Goal: Task Accomplishment & Management: Complete application form

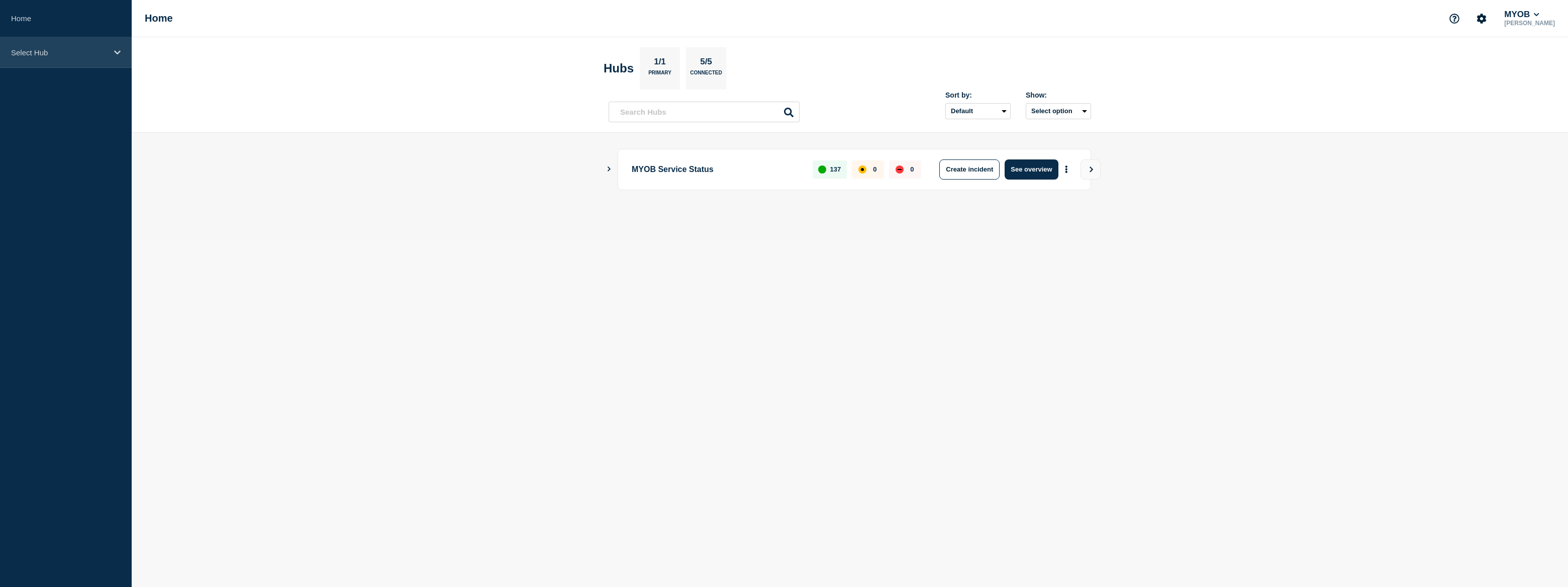
click at [65, 63] on div "Select Hub" at bounding box center [66, 52] width 131 height 30
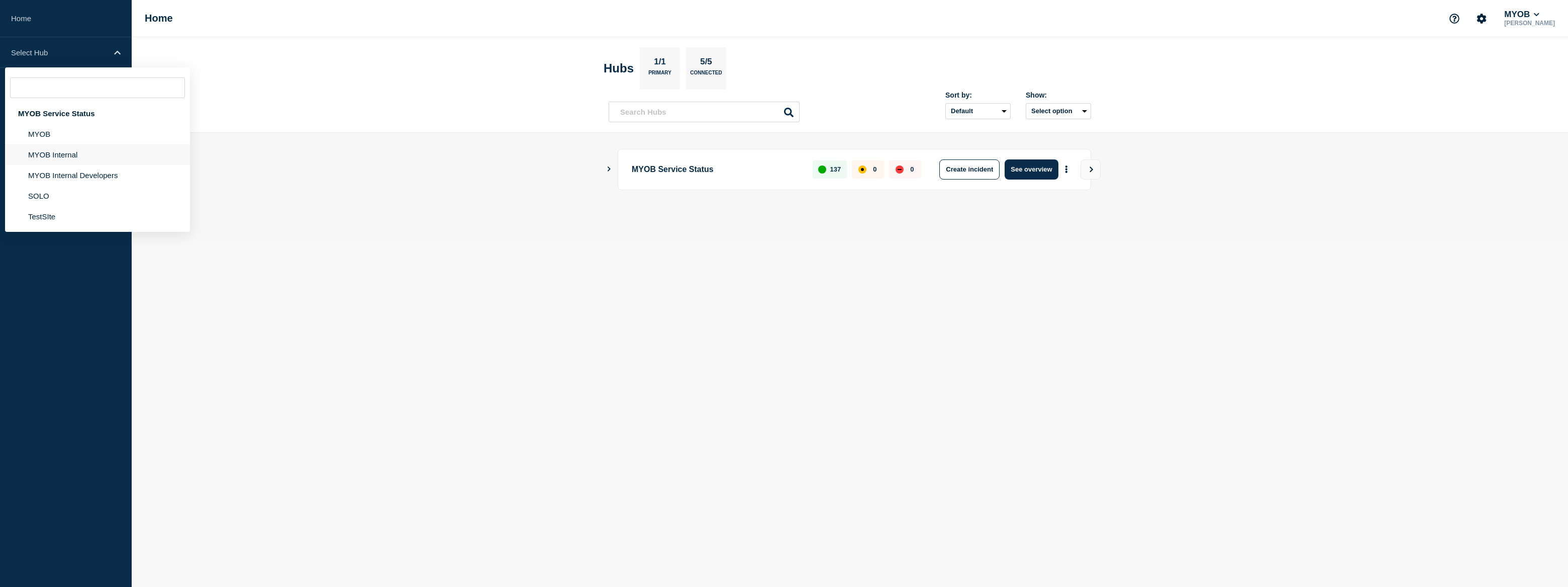
click at [75, 158] on li "MYOB Internal" at bounding box center [97, 155] width 185 height 21
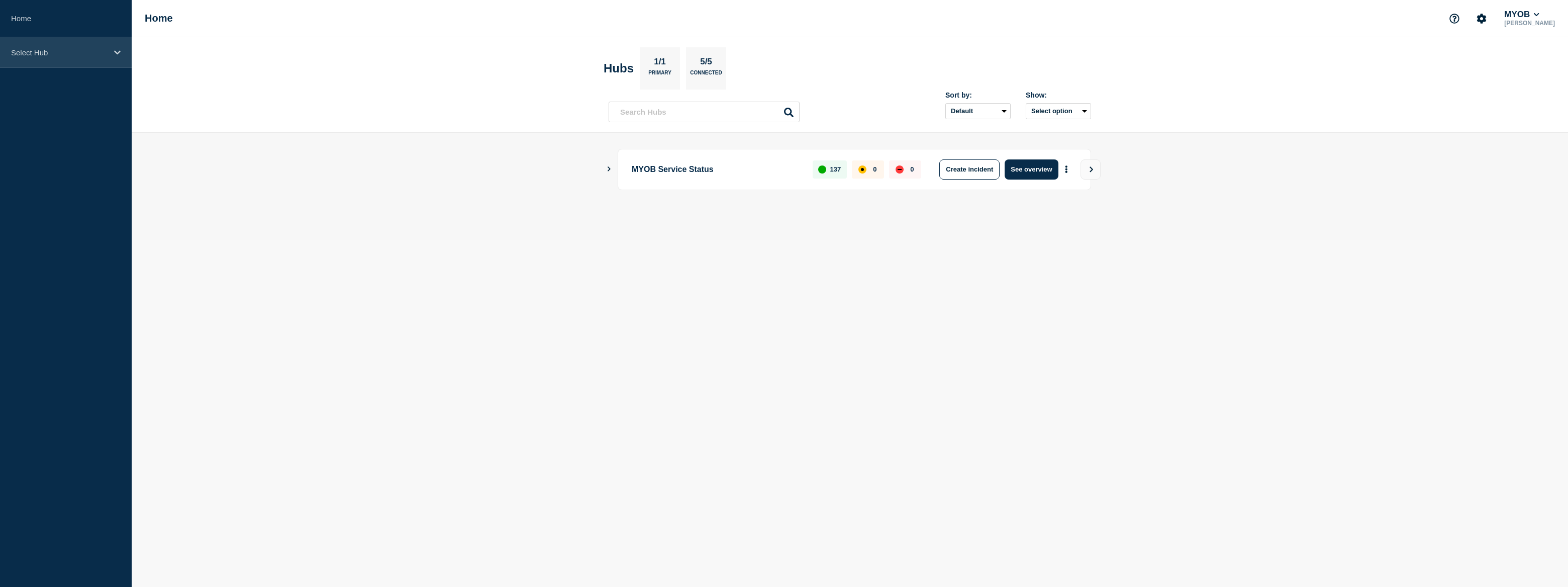
click at [69, 58] on div "Select Hub" at bounding box center [66, 52] width 131 height 30
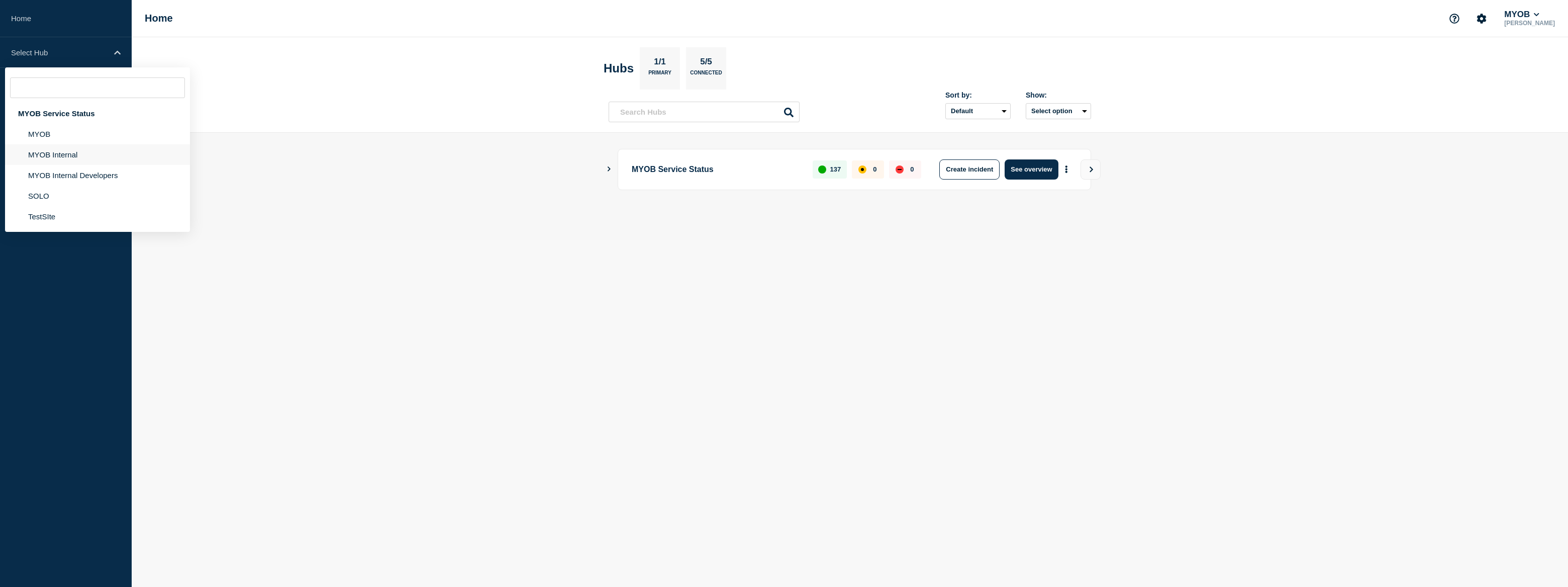
click at [75, 158] on li "MYOB Internal" at bounding box center [97, 155] width 185 height 21
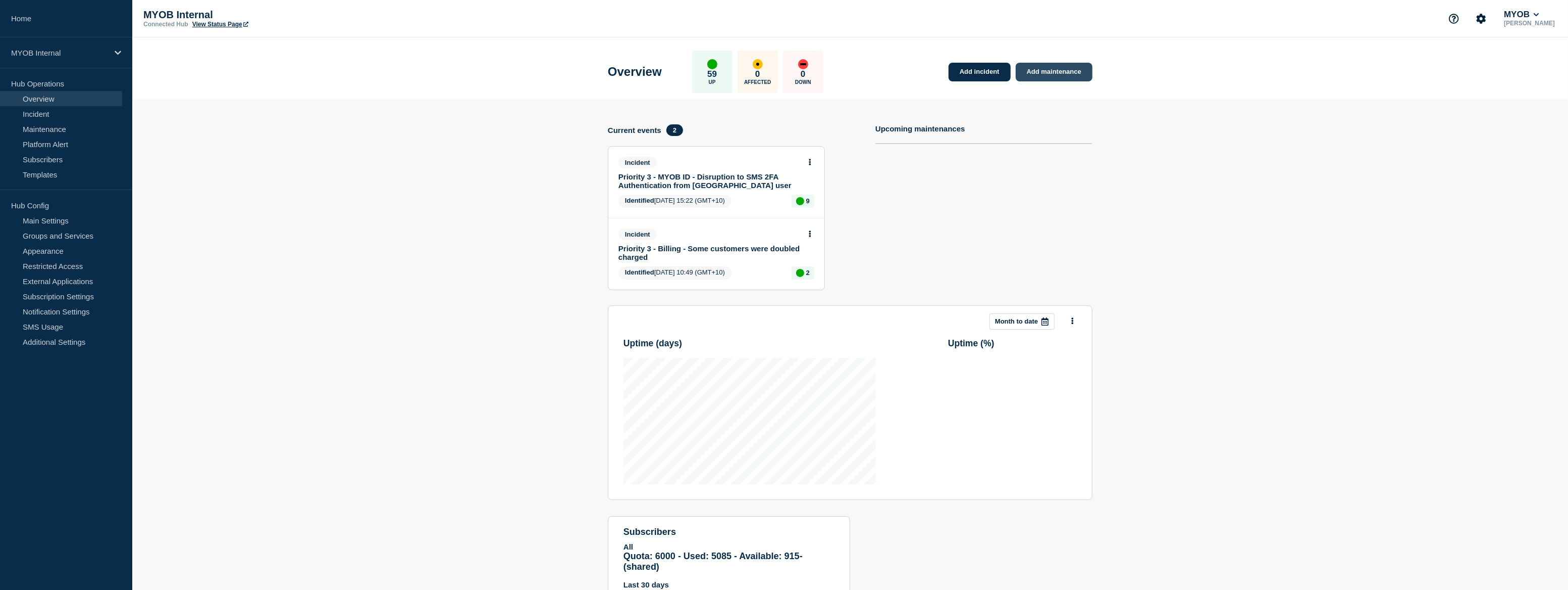
click at [1048, 73] on link "Add maintenance" at bounding box center [1054, 72] width 76 height 19
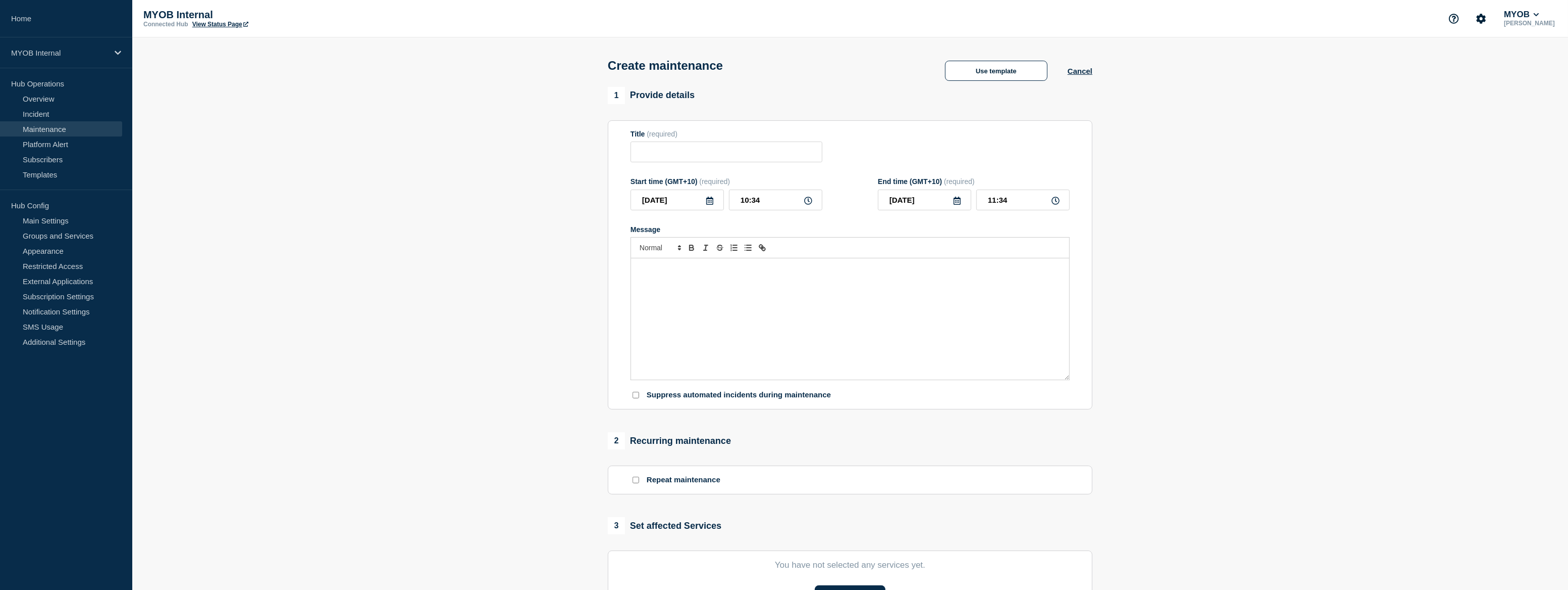
click at [978, 60] on div "Create maintenance Use template Cancel" at bounding box center [851, 62] width 508 height 50
click at [986, 65] on button "Use template" at bounding box center [997, 70] width 103 height 20
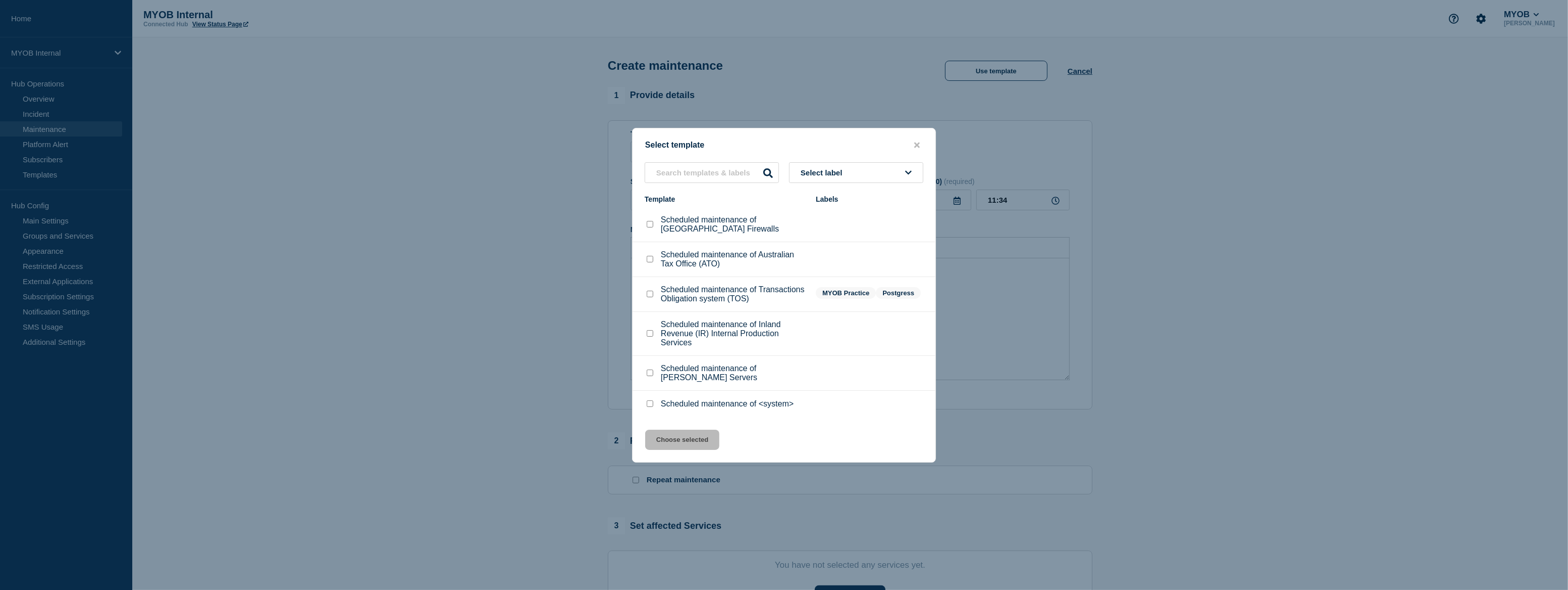
click at [654, 257] on div at bounding box center [649, 259] width 10 height 10
click at [653, 256] on input "Scheduled maintenance of Australian Tax Office (ATO) checkbox" at bounding box center [650, 259] width 7 height 7
checkbox input "true"
click at [713, 443] on button "Choose selected" at bounding box center [682, 439] width 74 height 20
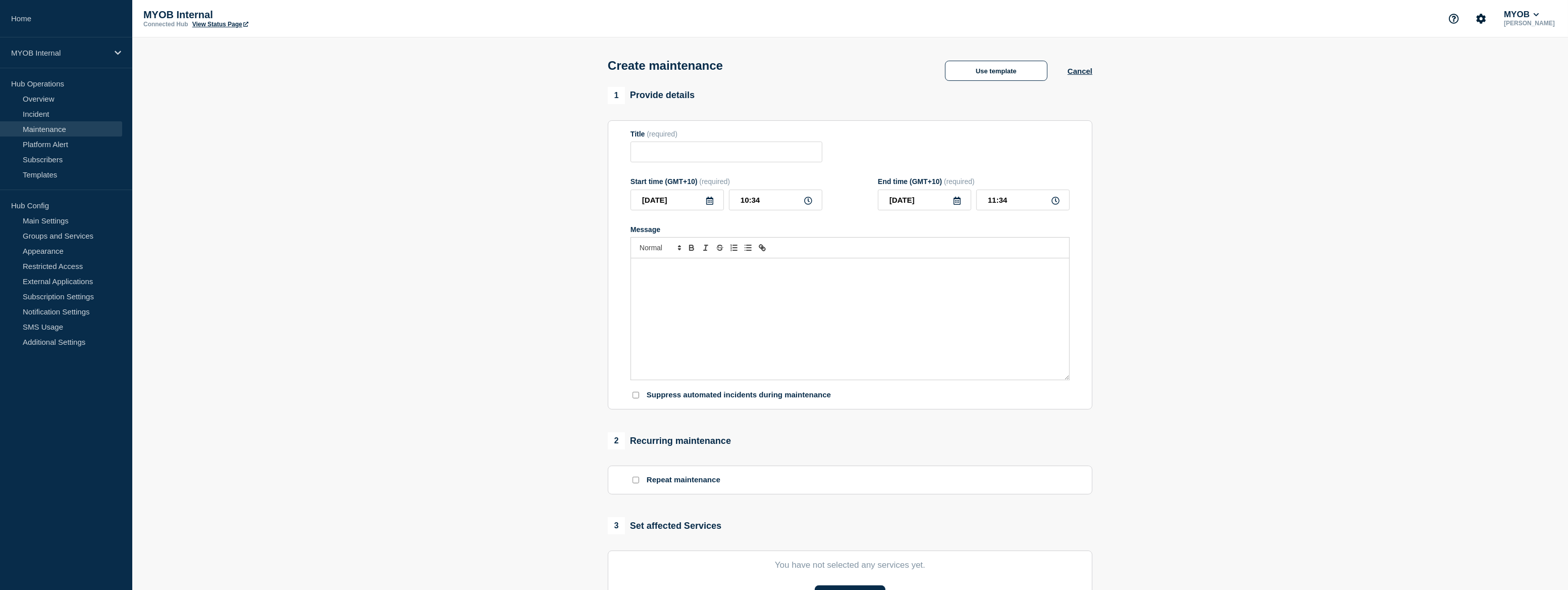
type input "Scheduled maintenance of Australian Tax Office (ATO)"
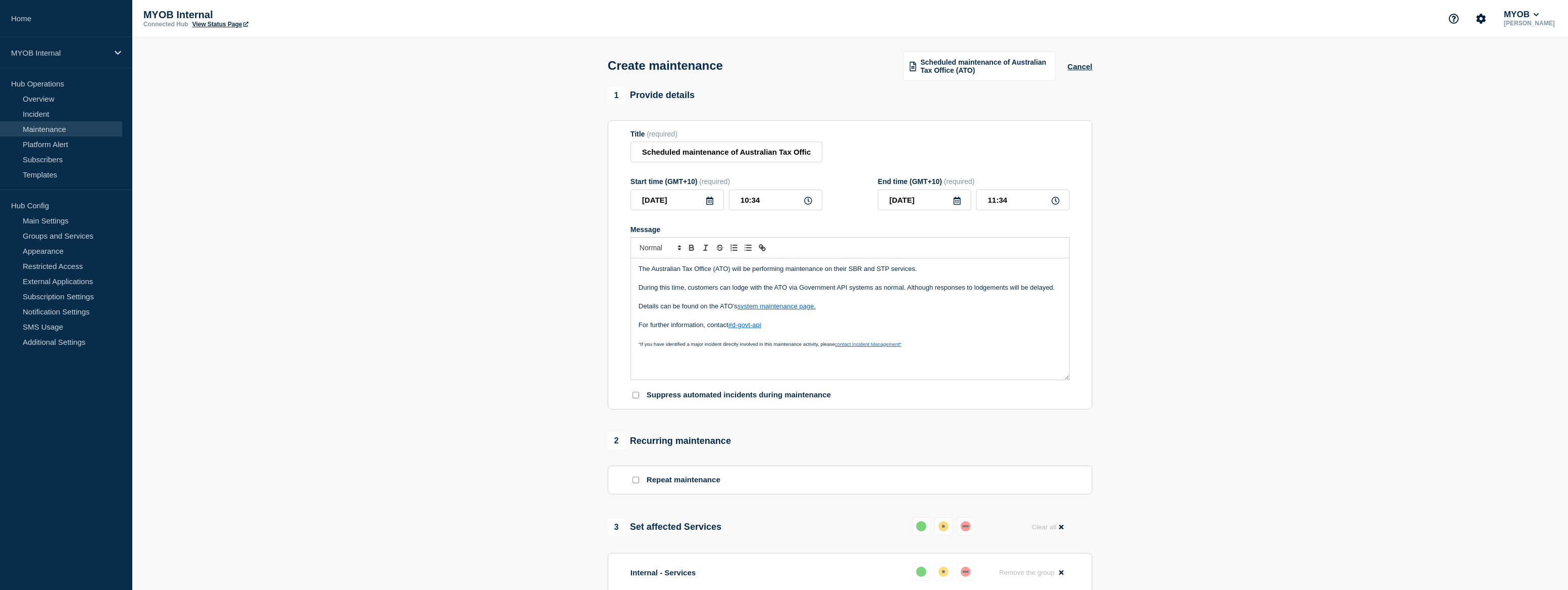
click at [711, 204] on icon at bounding box center [710, 200] width 7 height 8
click at [742, 263] on div "4" at bounding box center [745, 263] width 14 height 14
type input "[DATE]"
click at [767, 206] on input "10:34" at bounding box center [775, 200] width 94 height 21
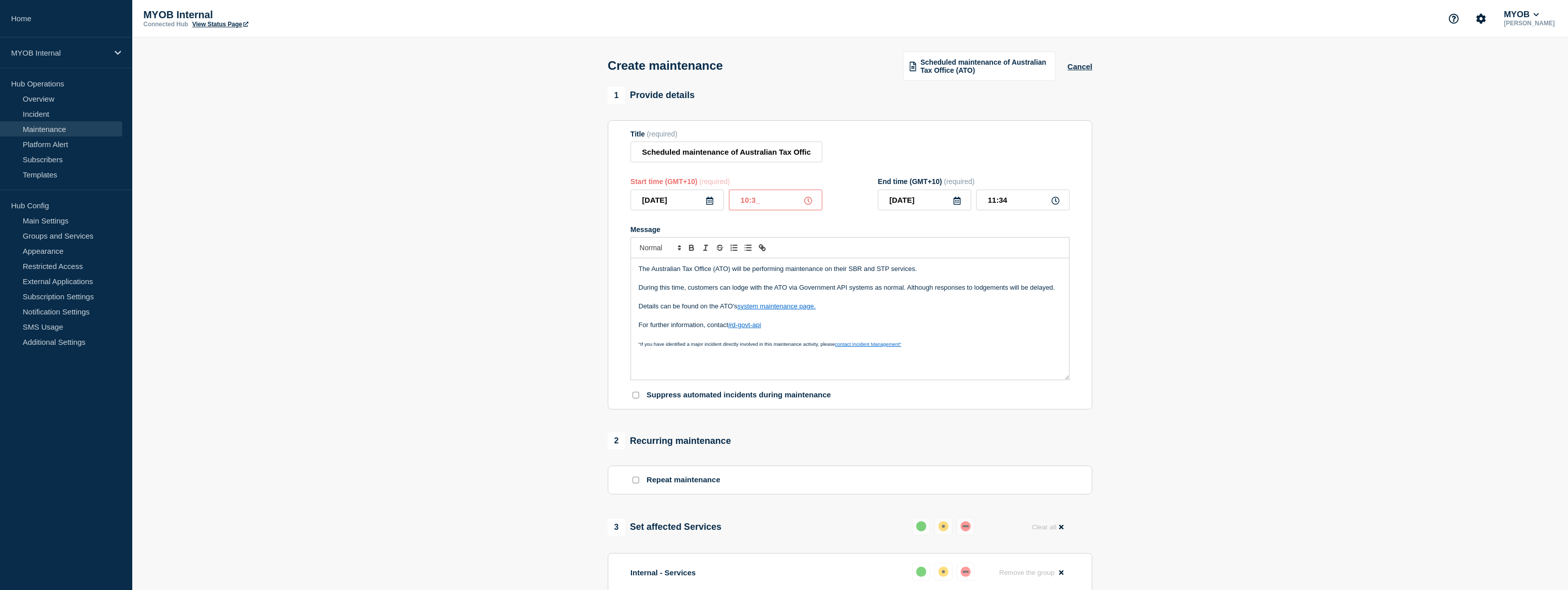
type input "10:30"
type input "11:30"
click at [960, 204] on icon at bounding box center [957, 200] width 8 height 8
click at [892, 280] on div "5" at bounding box center [890, 279] width 14 height 14
type input "[DATE]"
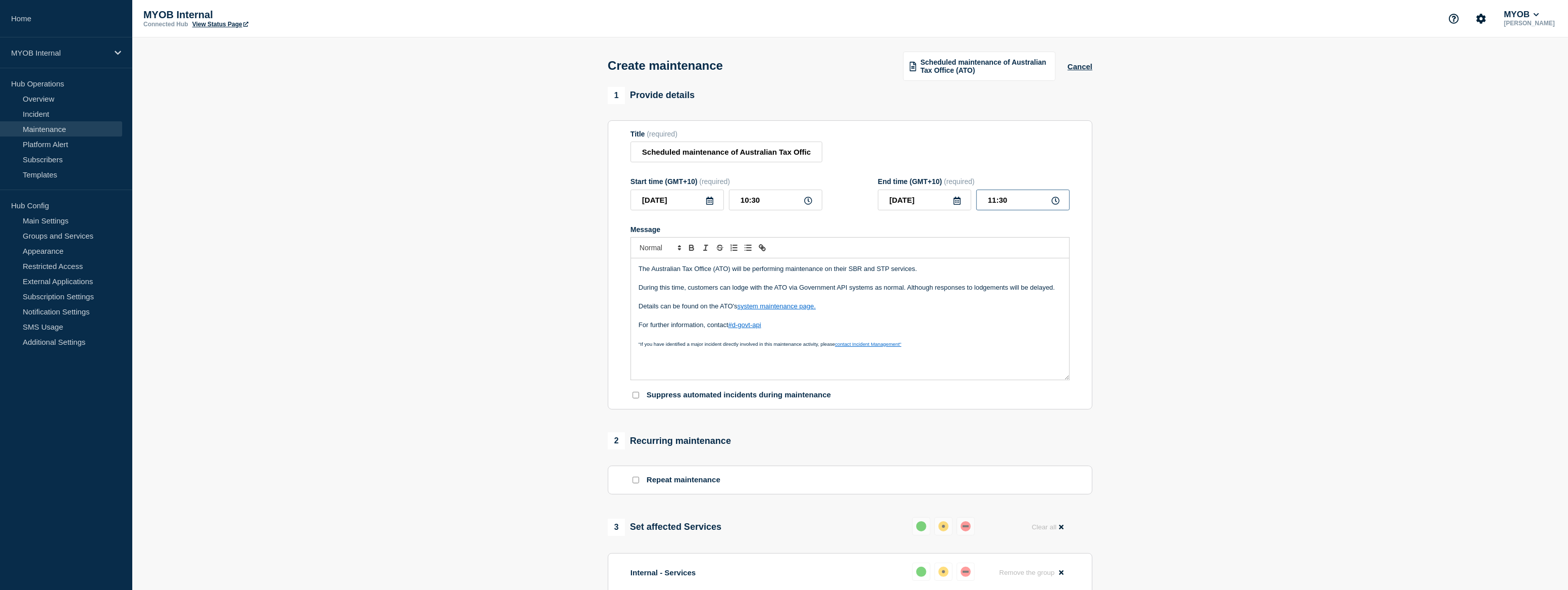
click at [994, 204] on input "11:30" at bounding box center [1023, 200] width 94 height 21
type input "01:30"
click at [784, 310] on link "system maintenance page." at bounding box center [777, 306] width 78 height 7
click at [777, 327] on link "[URL][DOMAIN_NAME][DOMAIN_NAME]" at bounding box center [769, 324] width 101 height 13
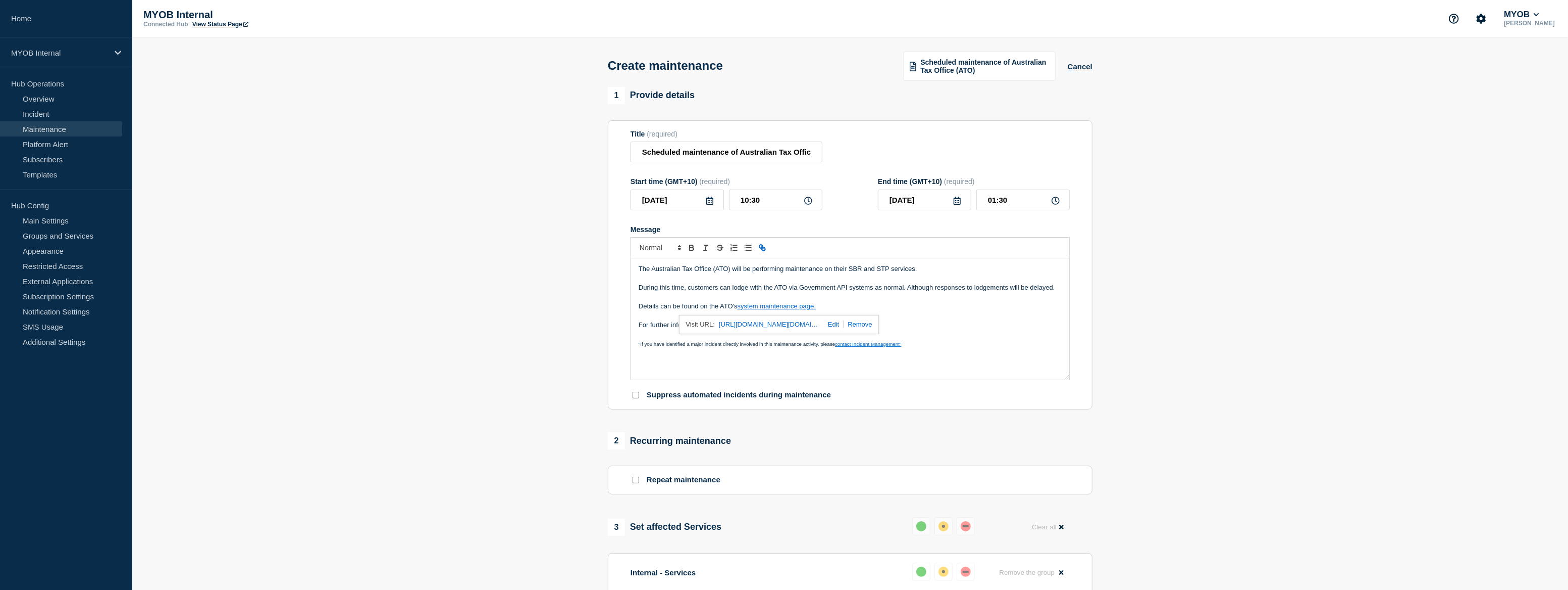
click at [1196, 251] on section "1 Provide details Title (required) Scheduled maintenance of Australian Tax Offi…" at bounding box center [850, 577] width 1436 height 981
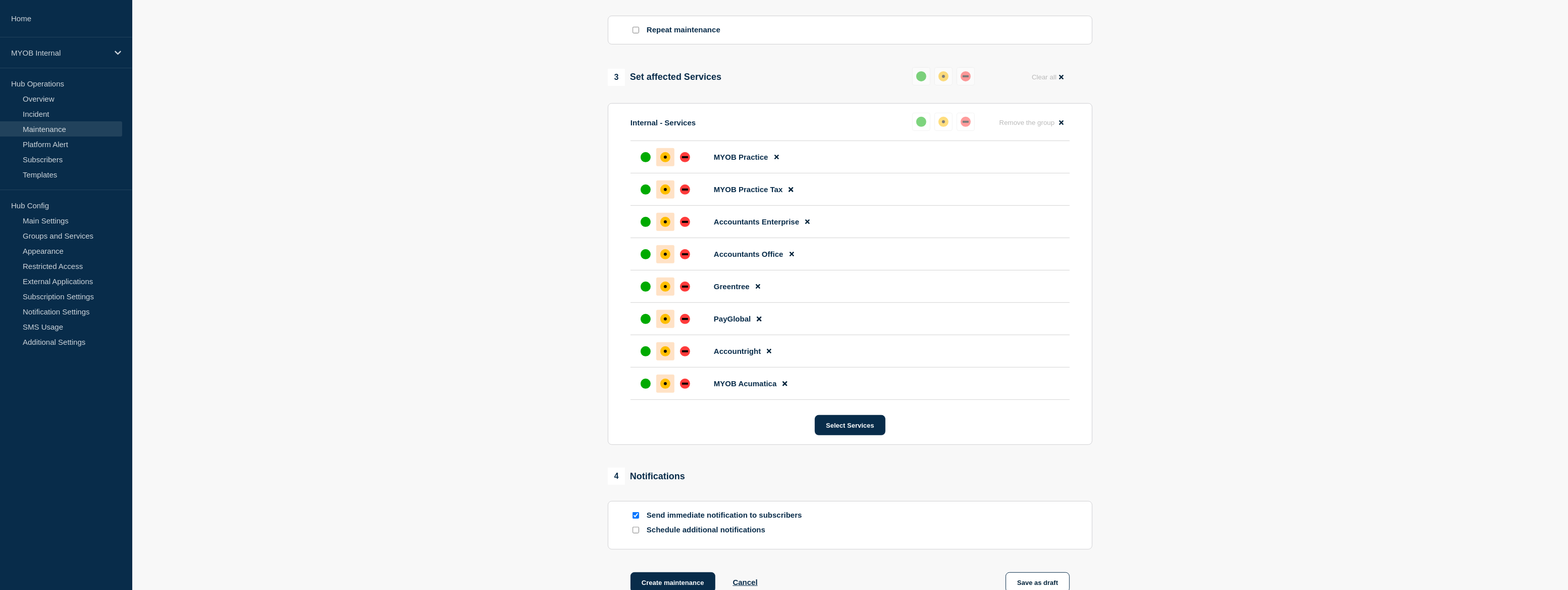
scroll to position [523, 0]
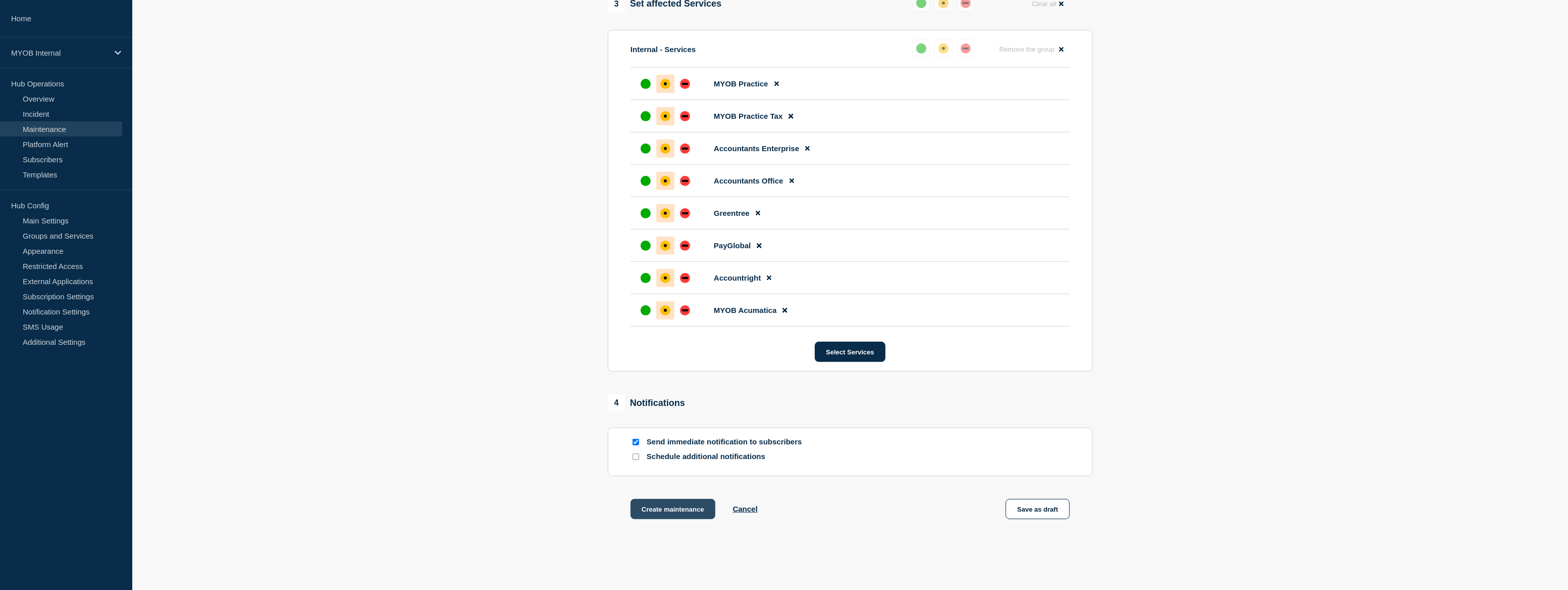
click at [667, 513] on button "Create maintenance" at bounding box center [673, 509] width 85 height 20
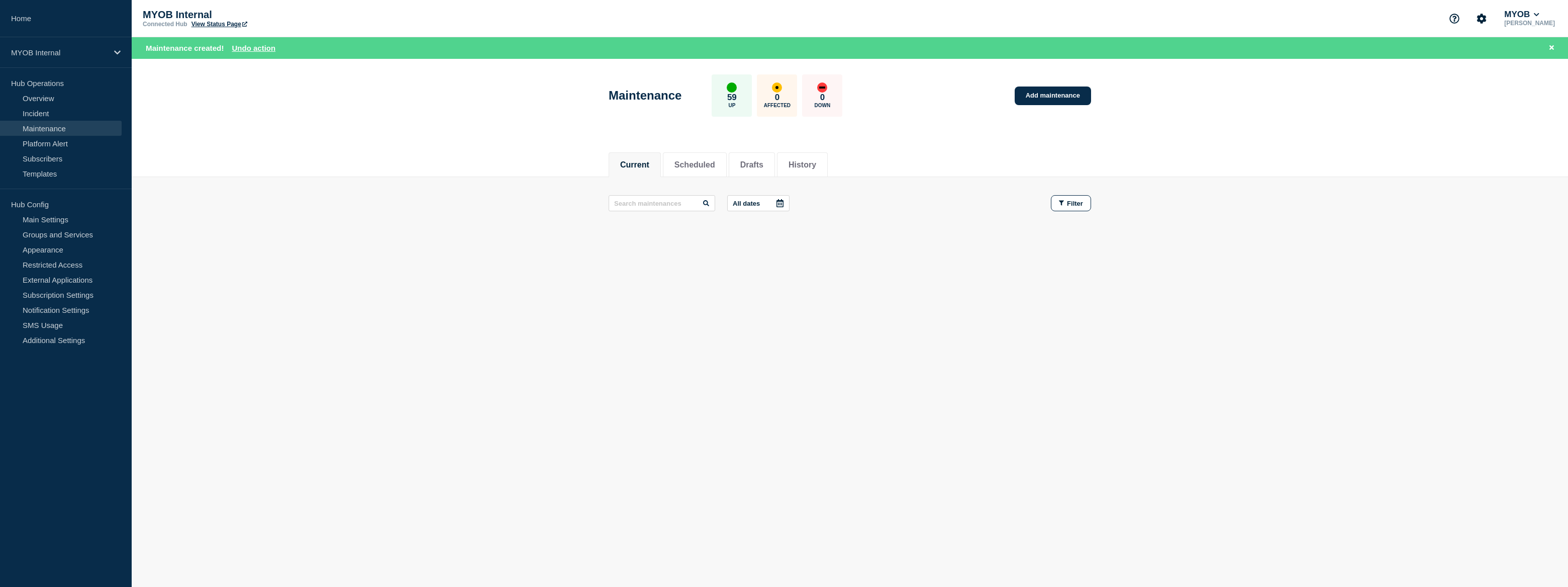
click at [223, 24] on link "View Status Page" at bounding box center [220, 24] width 56 height 7
click at [48, 113] on link "Incident" at bounding box center [61, 113] width 122 height 15
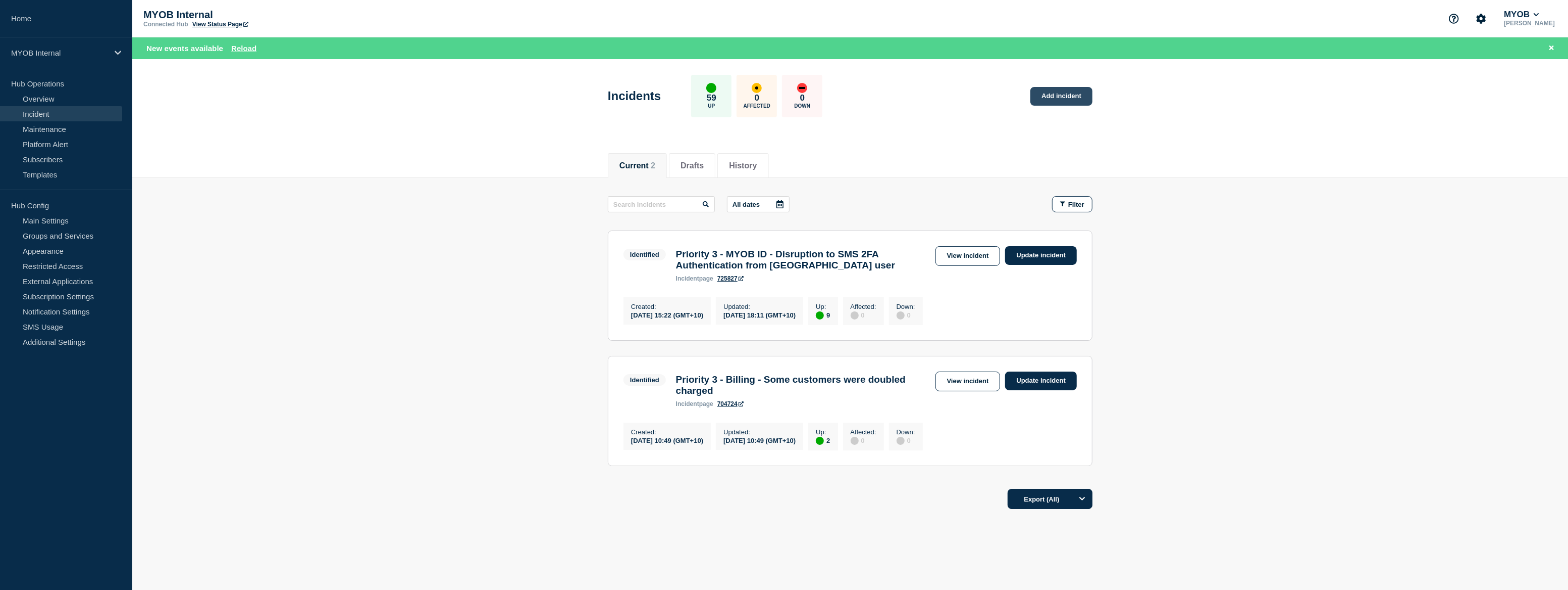
click at [1071, 96] on link "Add incident" at bounding box center [1062, 96] width 62 height 19
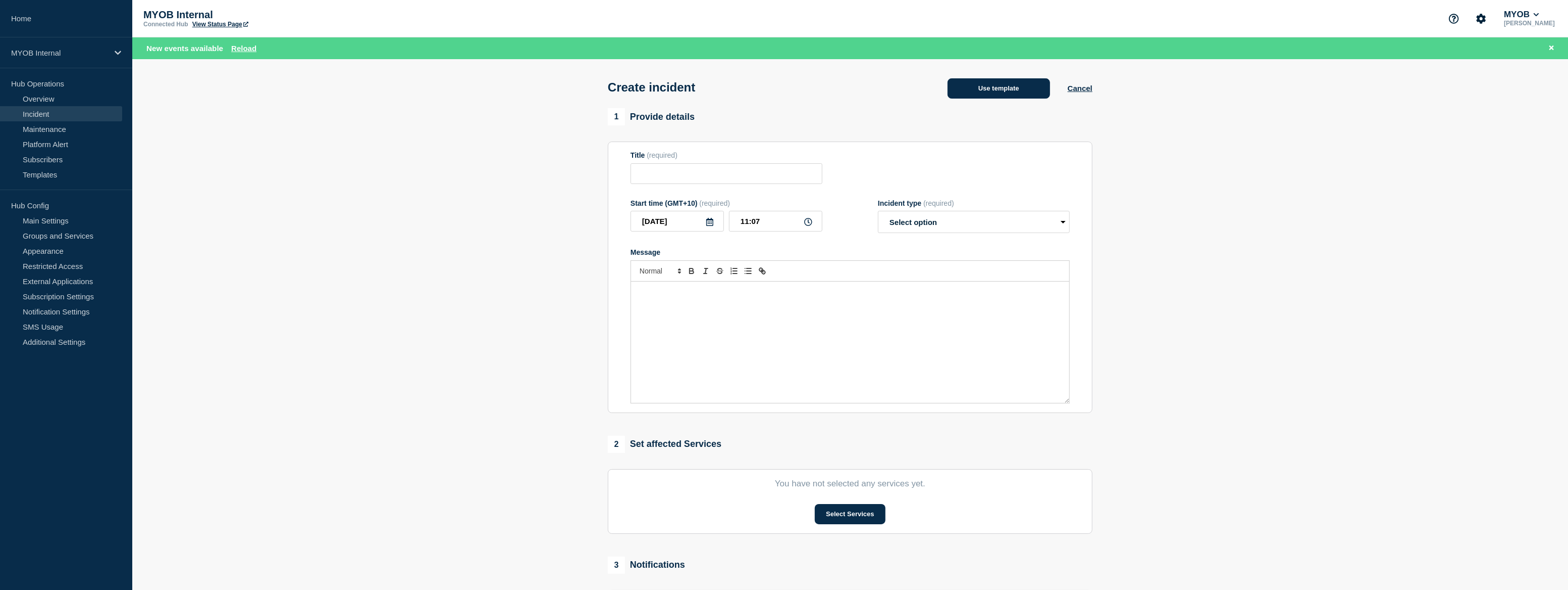
click at [1013, 90] on button "Use template" at bounding box center [999, 88] width 103 height 20
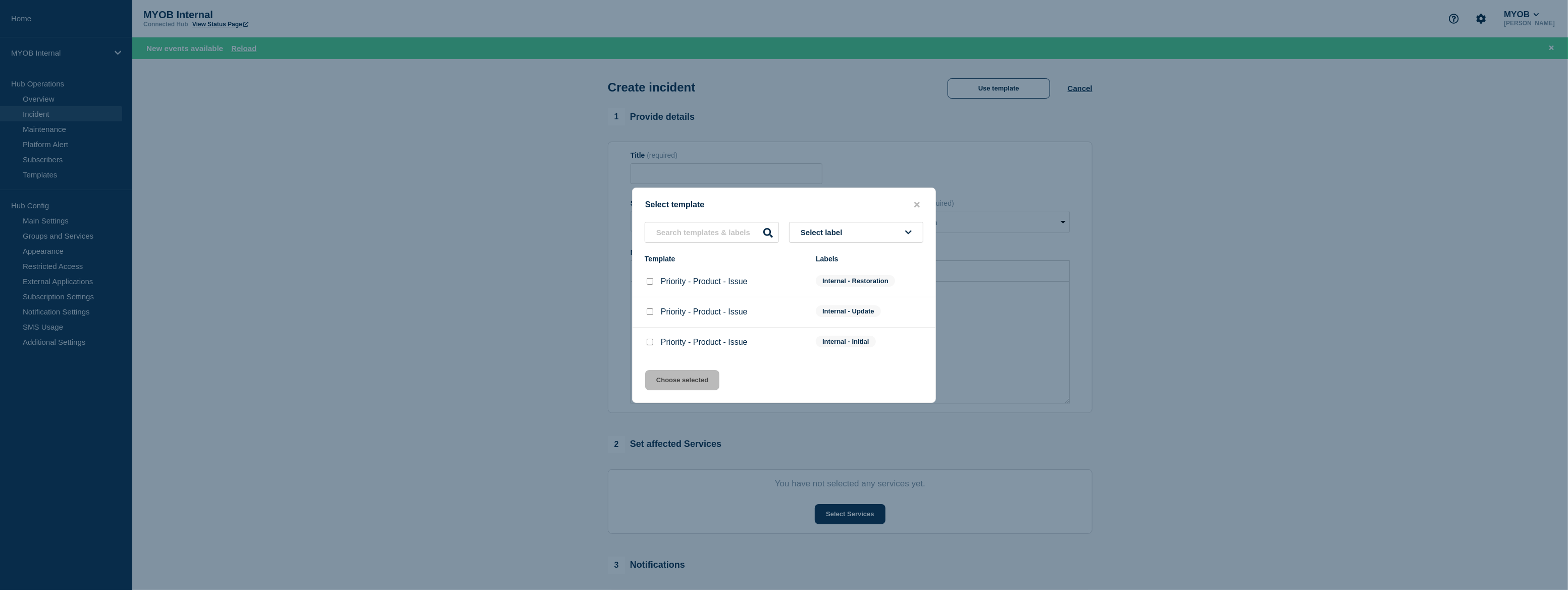
click at [650, 343] on input "Priority - Product - Issue checkbox" at bounding box center [650, 342] width 7 height 7
checkbox input "true"
click at [686, 378] on button "Choose selected" at bounding box center [682, 379] width 74 height 20
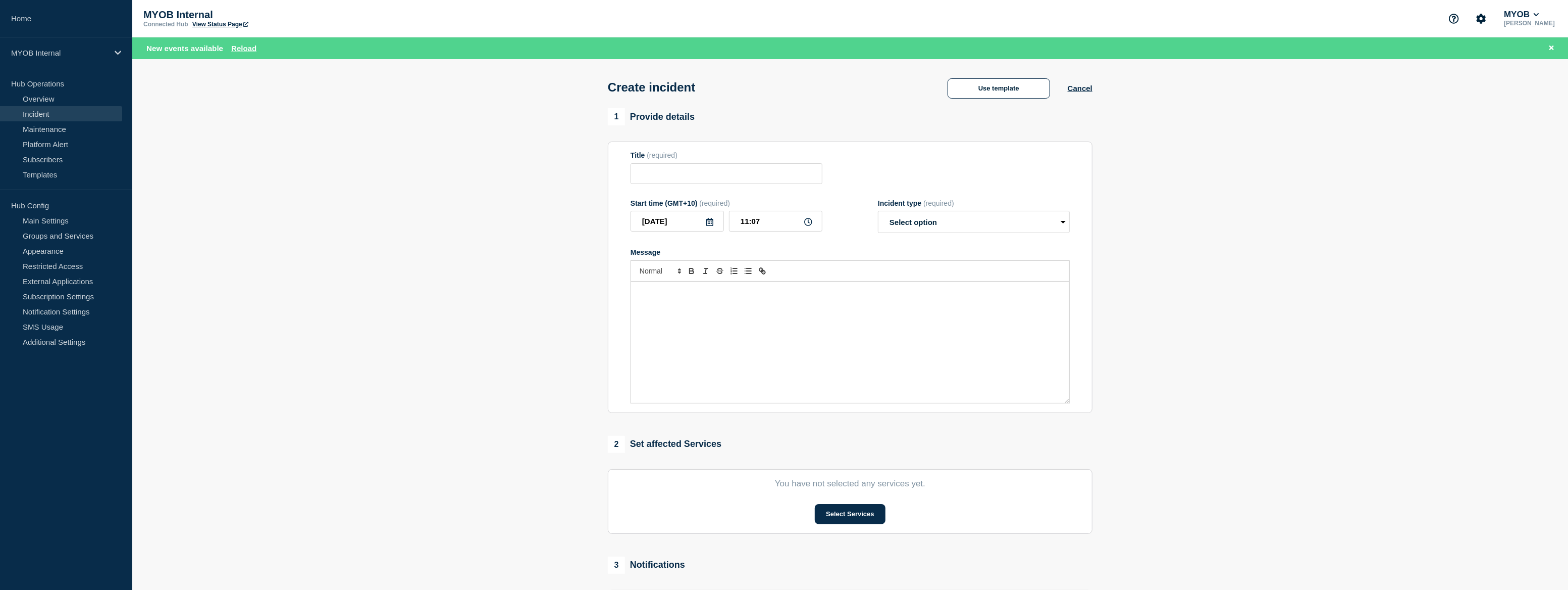
type input "Priority - Product - Issue"
select select "investigating"
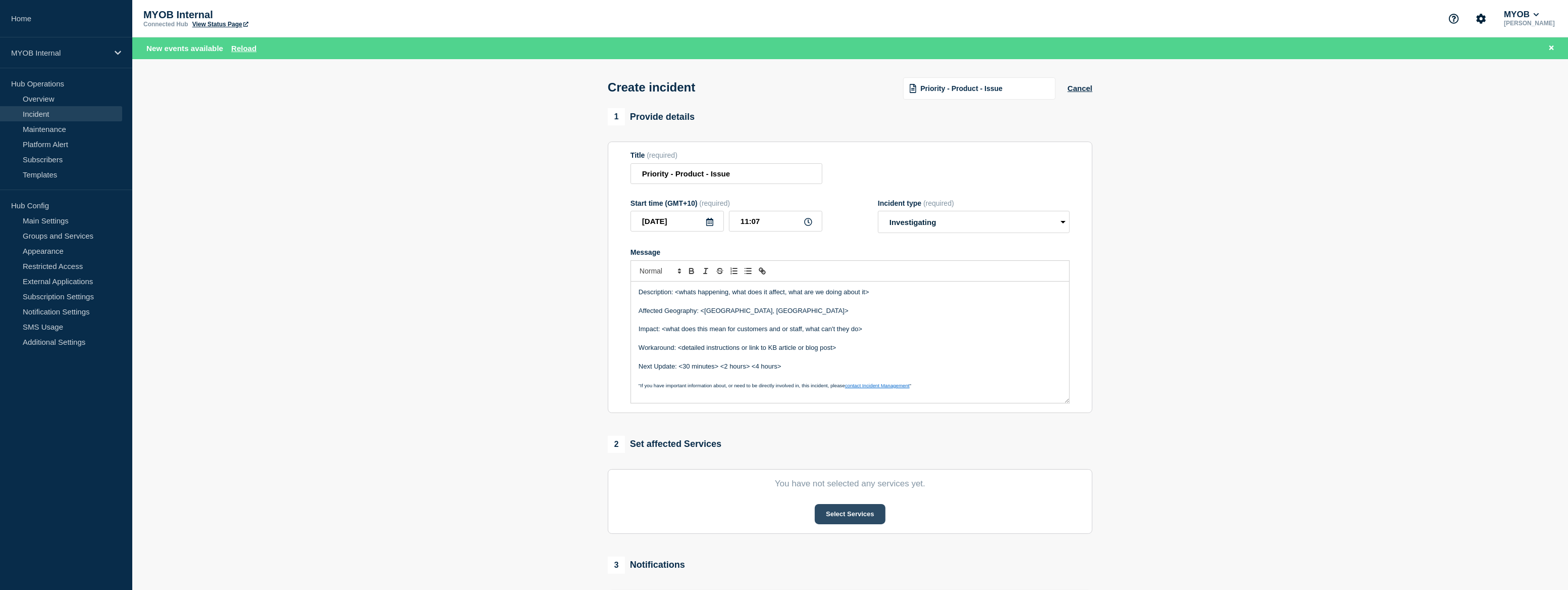
click at [862, 517] on button "Select Services" at bounding box center [850, 513] width 70 height 20
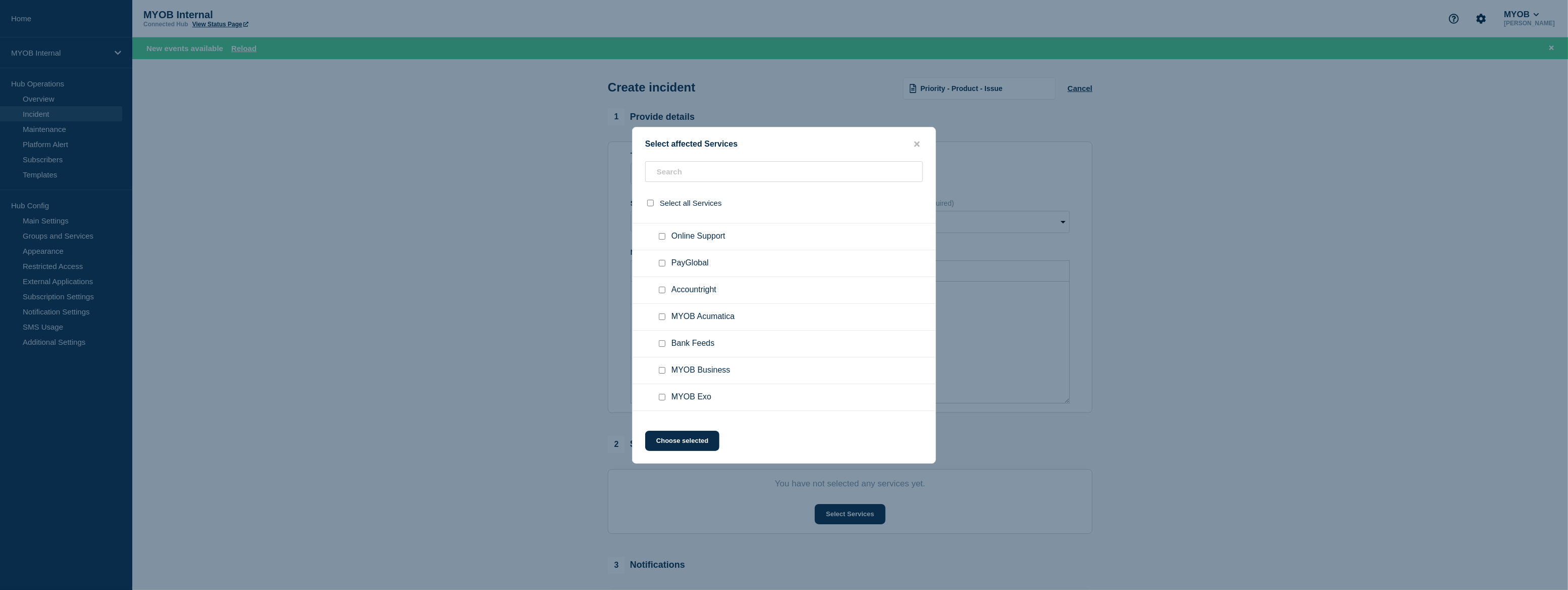
scroll to position [1148, 0]
click at [662, 370] on input "MYOB Business checkbox" at bounding box center [662, 367] width 7 height 7
checkbox input "true"
click at [687, 440] on button "Choose selected" at bounding box center [682, 440] width 74 height 20
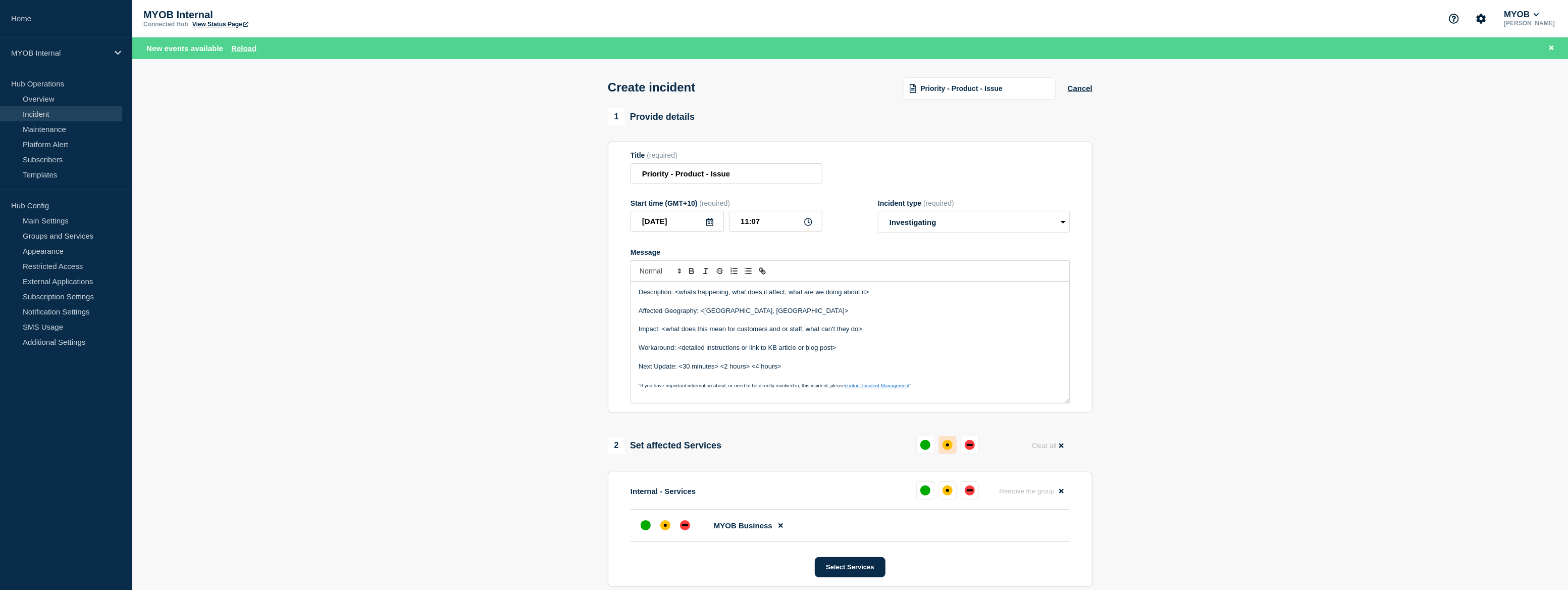
click at [947, 446] on div "affected" at bounding box center [947, 444] width 3 height 3
drag, startPoint x: 880, startPoint y: 292, endPoint x: 670, endPoint y: 297, distance: 210.1
click at [676, 297] on p "Description: <whats happening, what does it affect, what are we doing about it>" at bounding box center [850, 292] width 423 height 9
drag, startPoint x: 772, startPoint y: 294, endPoint x: 676, endPoint y: 298, distance: 96.1
click at [676, 297] on p "Description: We are currenlty investigating a" at bounding box center [850, 292] width 423 height 9
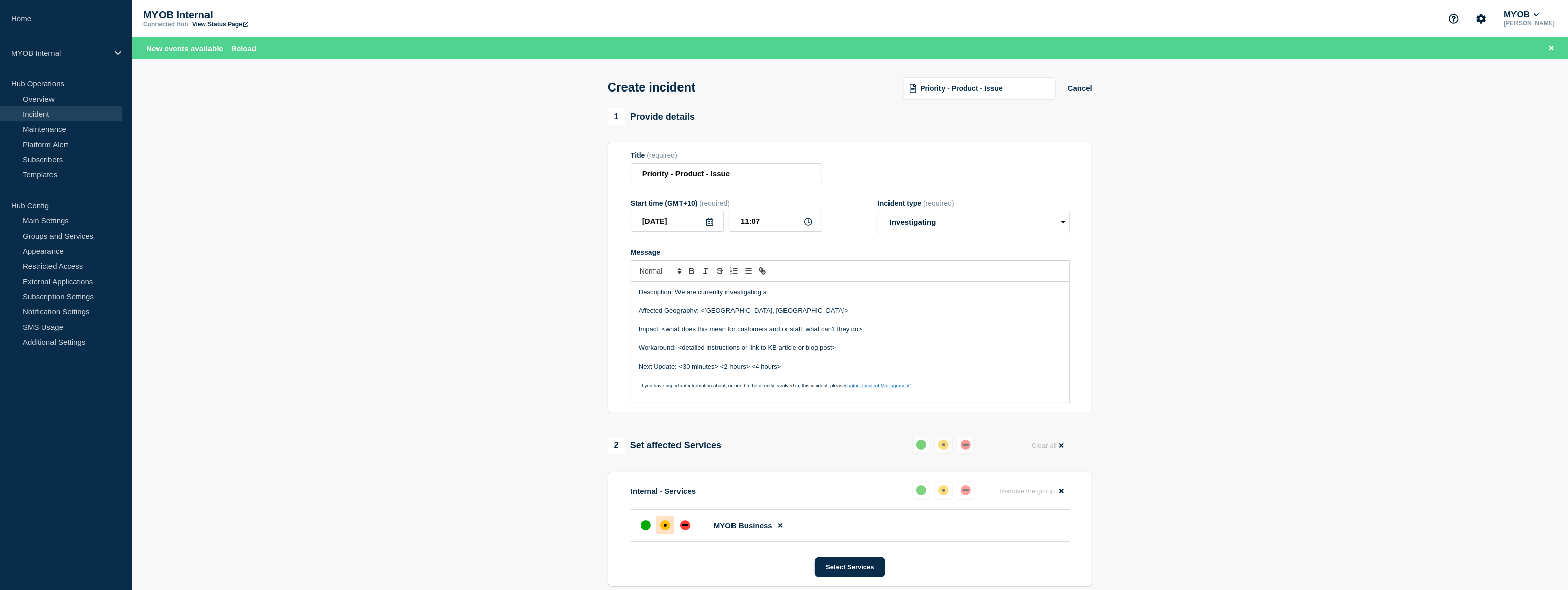
click at [779, 294] on p "Description: We are currenlty investigating a" at bounding box center [850, 292] width 423 height 9
drag, startPoint x: 779, startPoint y: 294, endPoint x: 675, endPoint y: 293, distance: 104.0
click at [675, 293] on p "Description: We are currenlty investigating a" at bounding box center [850, 292] width 423 height 9
click at [961, 295] on p "Description: We are currently investigating a performance degradation affecting…" at bounding box center [850, 292] width 423 height 9
drag, startPoint x: 969, startPoint y: 297, endPoint x: 673, endPoint y: 297, distance: 296.0
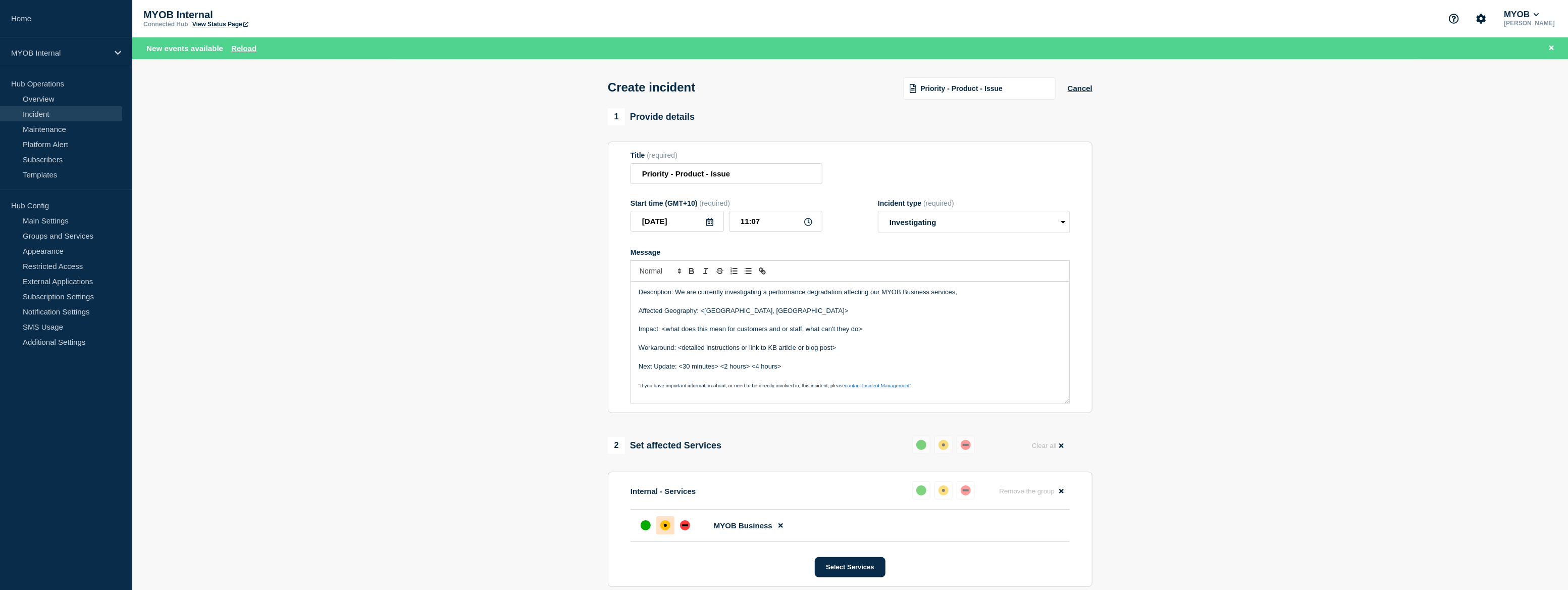
click at [673, 297] on p "Description: We are currently investigating a performance degradation affecting…" at bounding box center [850, 292] width 423 height 9
click at [963, 303] on p "Message" at bounding box center [850, 301] width 423 height 9
drag, startPoint x: 964, startPoint y: 294, endPoint x: 677, endPoint y: 292, distance: 287.0
click at [677, 292] on p "Description: We are currently investigating a performance degradation affecting…" at bounding box center [850, 292] width 423 height 9
drag, startPoint x: 986, startPoint y: 298, endPoint x: 676, endPoint y: 294, distance: 310.0
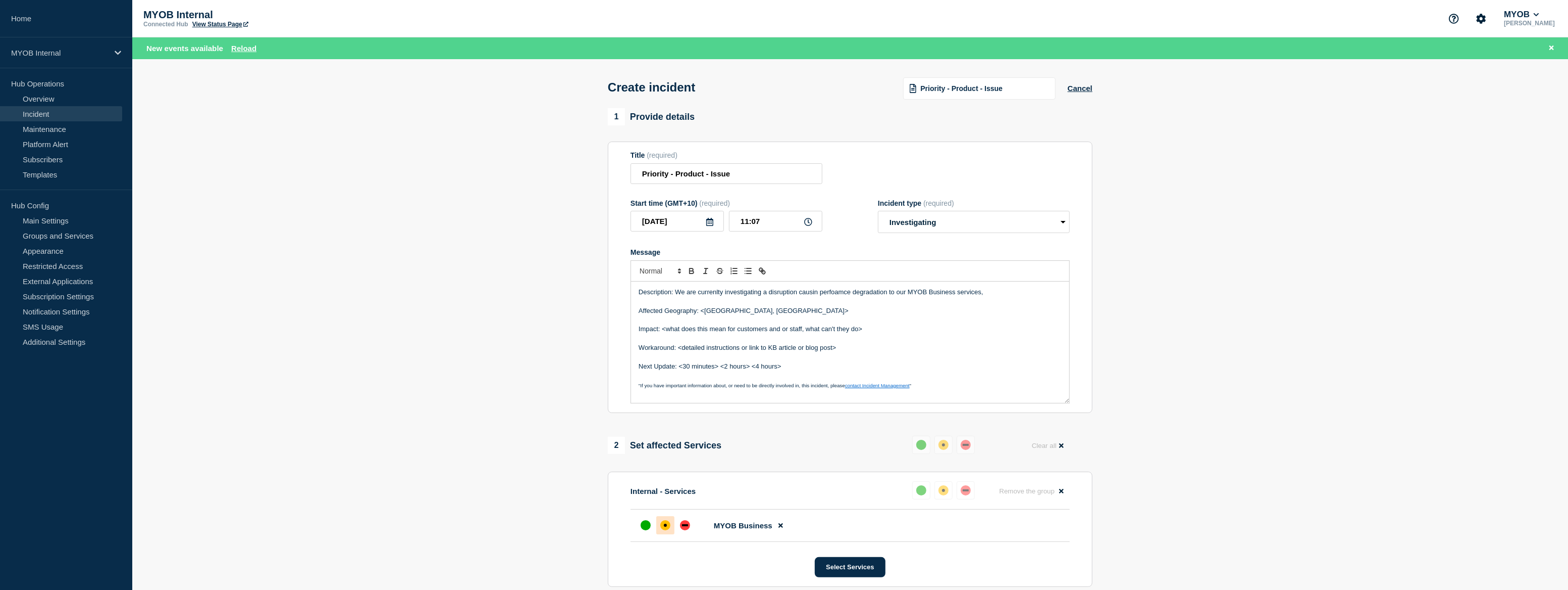
click at [676, 294] on p "Description: We are currenlty investigating a disruption causin perfoamce degra…" at bounding box center [850, 292] width 423 height 9
drag, startPoint x: 455, startPoint y: 233, endPoint x: 460, endPoint y: 233, distance: 5.0
click at [455, 233] on section "1 Provide details Title (required) Priority - Product - Issue Start time (GMT+1…" at bounding box center [850, 424] width 1436 height 632
click at [681, 294] on p "Description:" at bounding box center [850, 292] width 423 height 9
click at [788, 323] on p "Affected Geography: <[GEOGRAPHIC_DATA], [GEOGRAPHIC_DATA]>" at bounding box center [850, 319] width 423 height 9
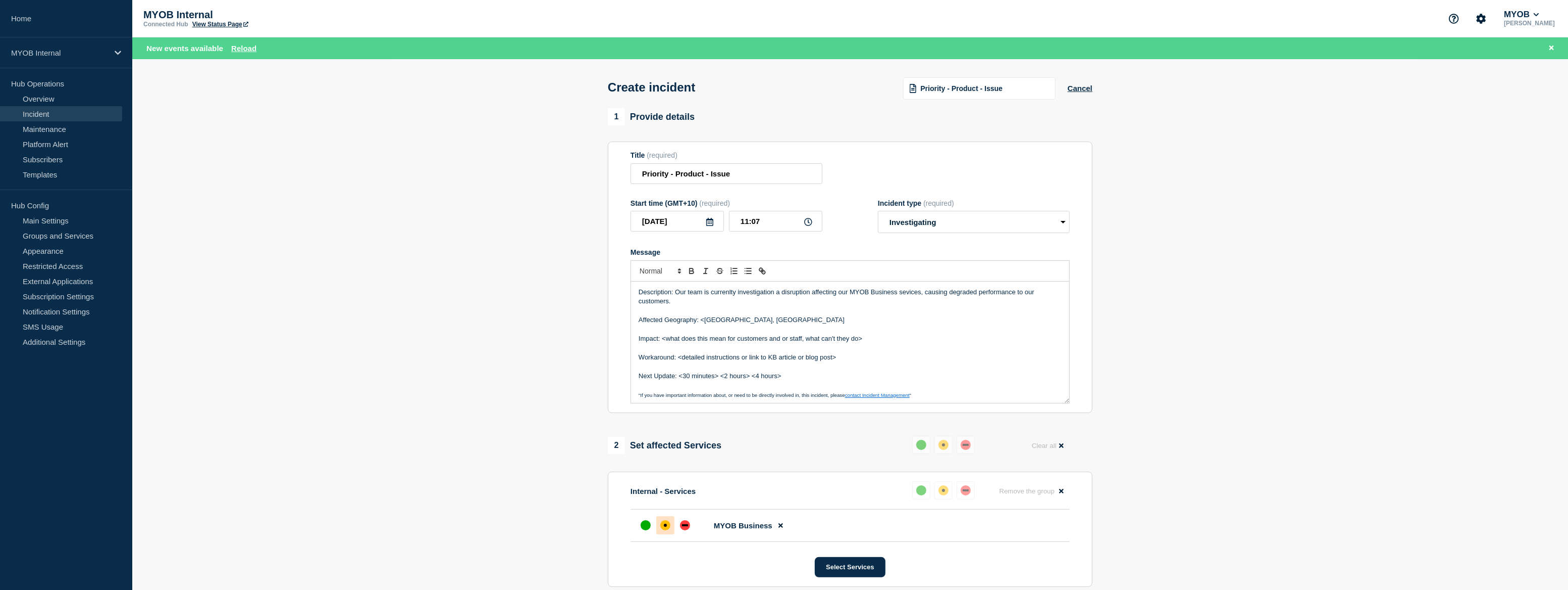
click at [734, 323] on p "Affected Geography: <[GEOGRAPHIC_DATA], [GEOGRAPHIC_DATA]" at bounding box center [850, 319] width 423 height 9
click at [708, 323] on p "Affected Geography: <Australia & [GEOGRAPHIC_DATA]" at bounding box center [850, 319] width 423 height 9
click at [708, 324] on p "Affected Geography: <Australia & [GEOGRAPHIC_DATA]" at bounding box center [850, 319] width 423 height 9
drag, startPoint x: 868, startPoint y: 336, endPoint x: 676, endPoint y: 344, distance: 192.2
click at [676, 344] on div "Description: Our team is currenlty investigation a disruption affecting our MYO…" at bounding box center [850, 342] width 438 height 121
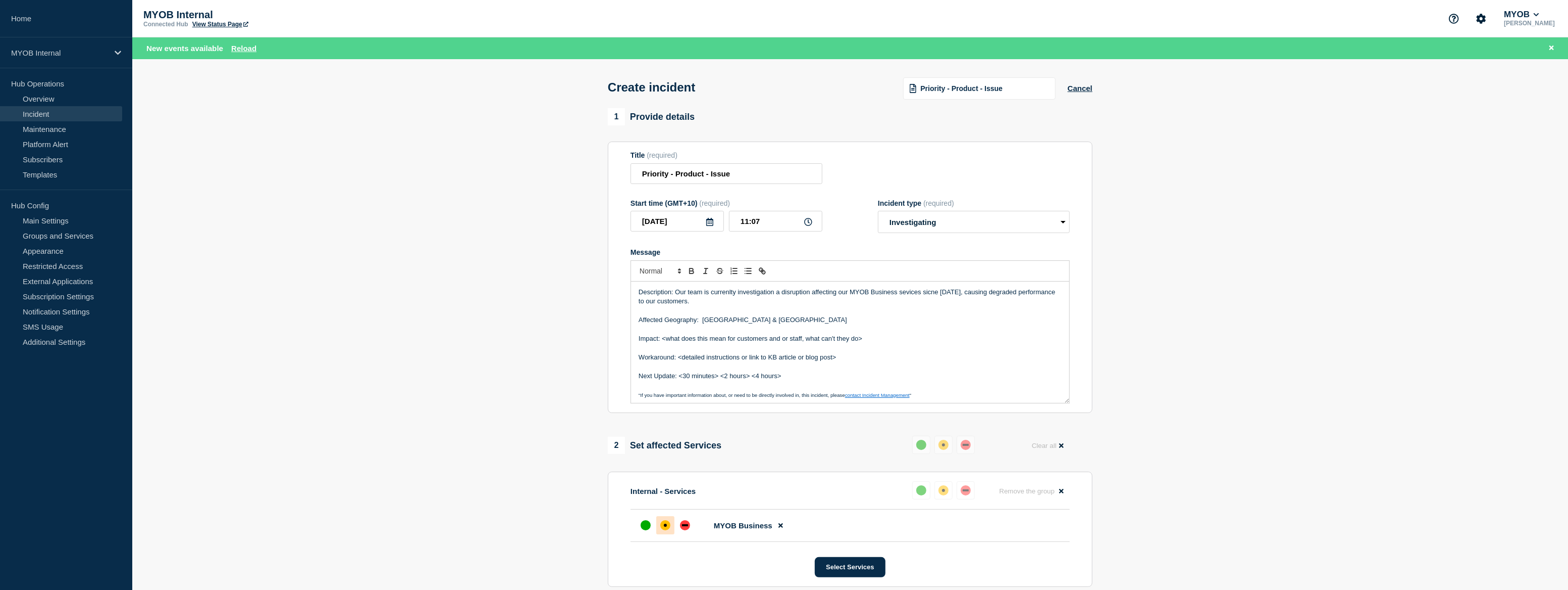
click at [802, 352] on p "Message" at bounding box center [850, 348] width 423 height 9
drag, startPoint x: 867, startPoint y: 342, endPoint x: 662, endPoint y: 343, distance: 205.0
click at [662, 343] on p "Impact: <what does this mean for customers and or staff, what can't they do>" at bounding box center [850, 338] width 423 height 9
drag, startPoint x: 848, startPoint y: 361, endPoint x: 679, endPoint y: 363, distance: 169.0
click at [679, 362] on p "Workaround: <detailed instructions or link to KB article or blog post>" at bounding box center [850, 357] width 423 height 9
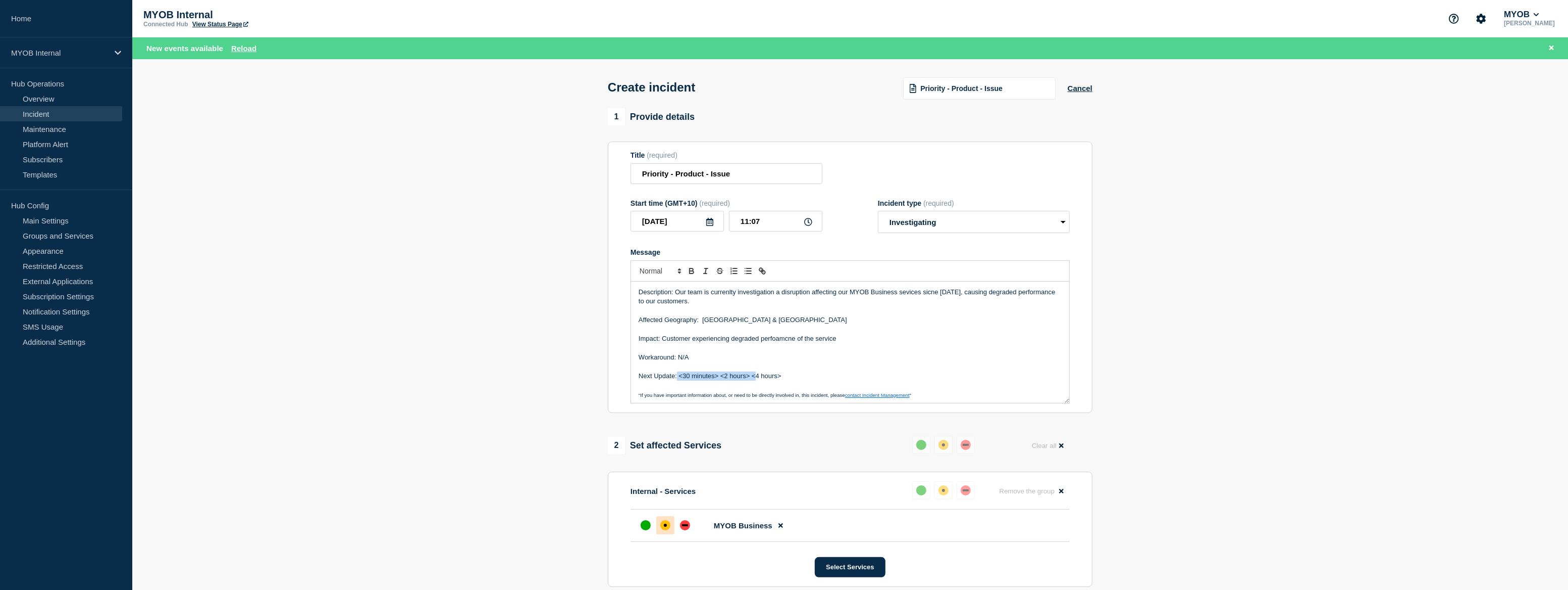
drag, startPoint x: 754, startPoint y: 379, endPoint x: 677, endPoint y: 375, distance: 77.1
click at [677, 375] on p "Next Update: <30 minutes> <2 hours> <4 hours>" at bounding box center [850, 376] width 423 height 9
click at [728, 379] on p "Next Update:4 hours>" at bounding box center [850, 376] width 423 height 9
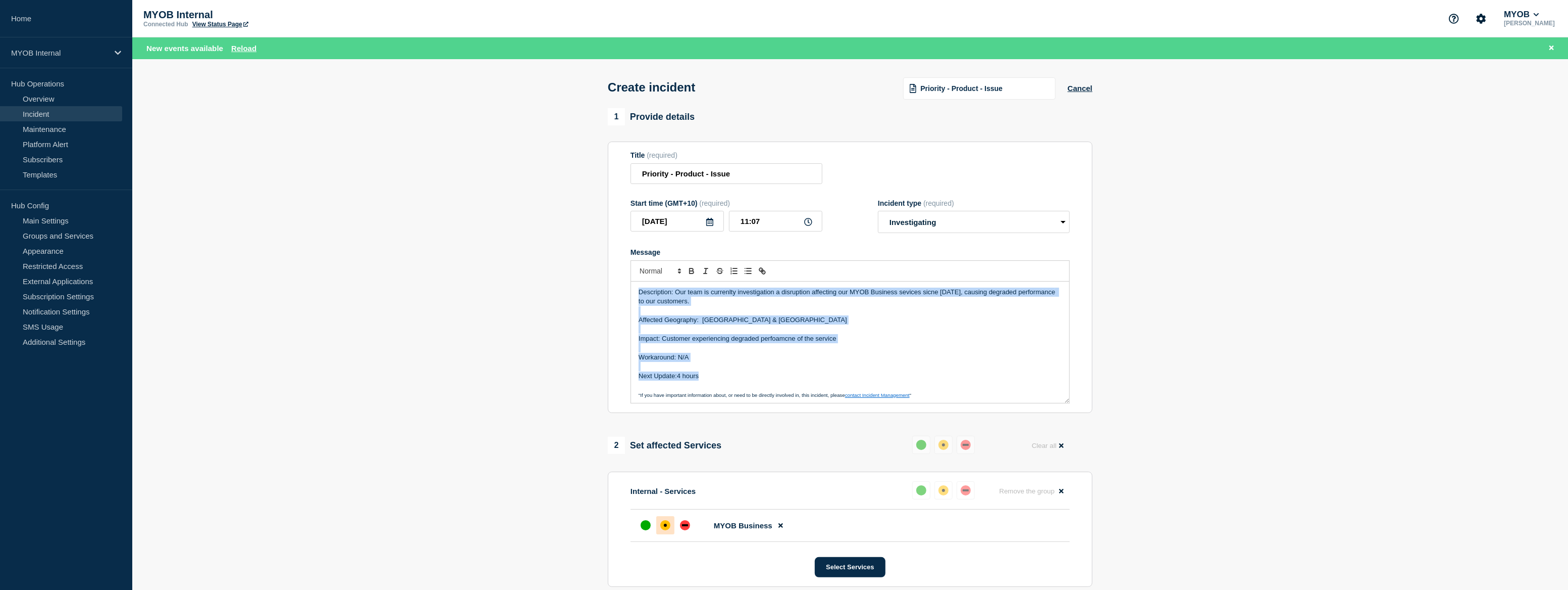
drag, startPoint x: 728, startPoint y: 379, endPoint x: 592, endPoint y: 263, distance: 178.8
click at [592, 263] on section "1 Provide details Title (required) Priority - Product - Issue Start time (GMT+1…" at bounding box center [850, 424] width 1436 height 632
copy div "Description: Our team is currenlty investigation a disruption affecting our MYO…"
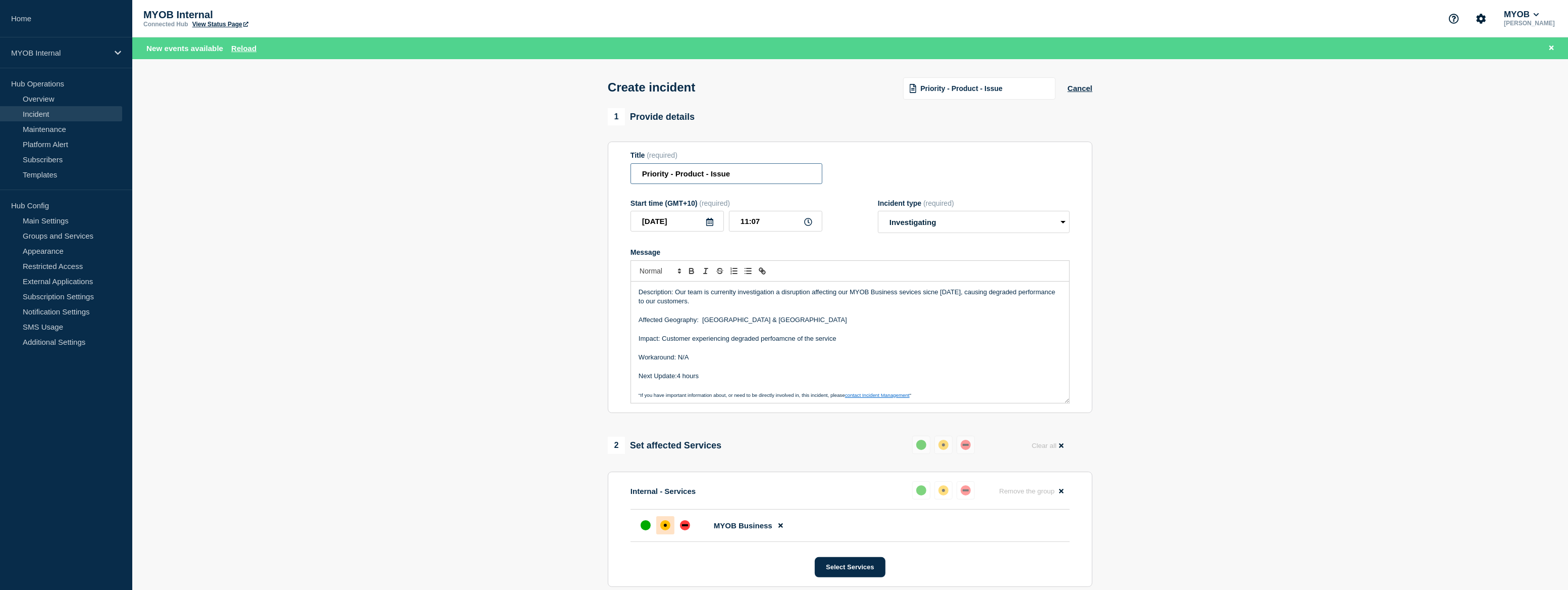
drag, startPoint x: 668, startPoint y: 176, endPoint x: 673, endPoint y: 180, distance: 6.4
click at [668, 176] on input "Priority - Product - Issue" at bounding box center [727, 174] width 192 height 21
click at [700, 177] on input "Priority 3 - Product - Issue" at bounding box center [727, 174] width 192 height 21
click at [756, 176] on input "Priority 3 - MYOB Business - Issue" at bounding box center [727, 174] width 192 height 21
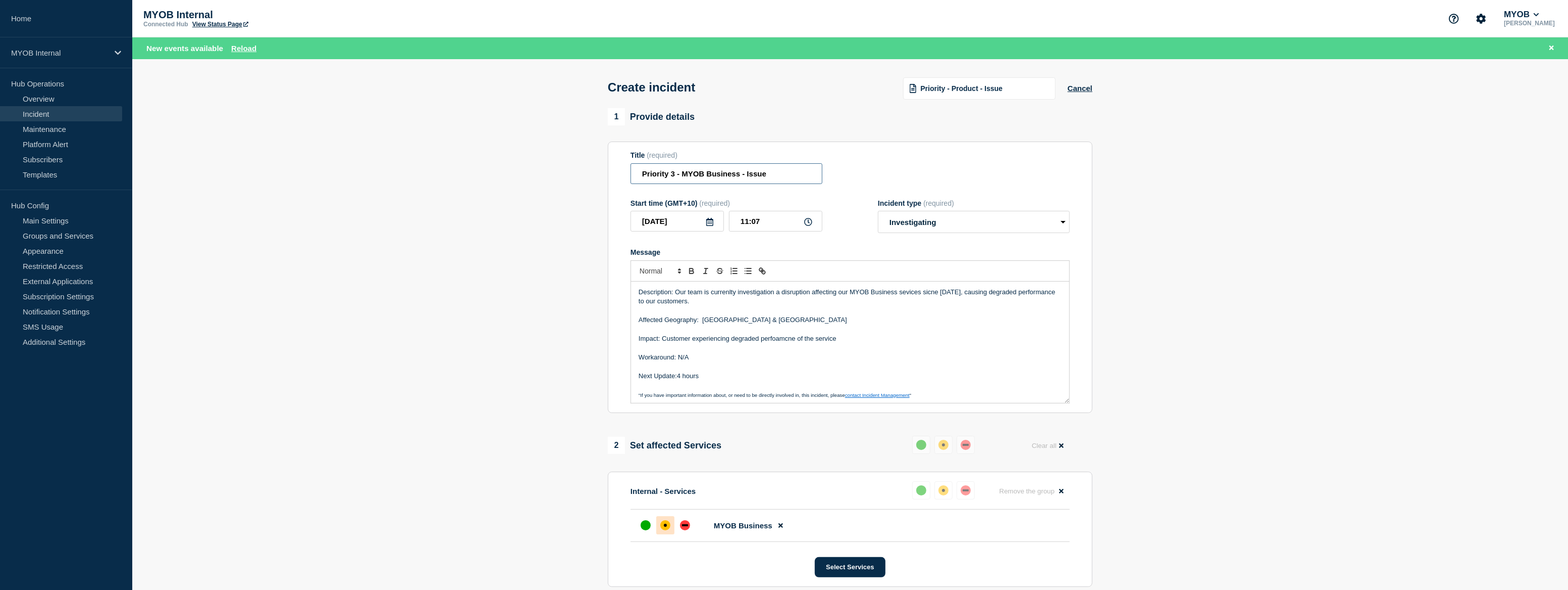
click at [756, 176] on input "Priority 3 - MYOB Business - Issue" at bounding box center [727, 174] width 192 height 21
type input "Priority 3 - MYOB Business - Degraded performance of service"
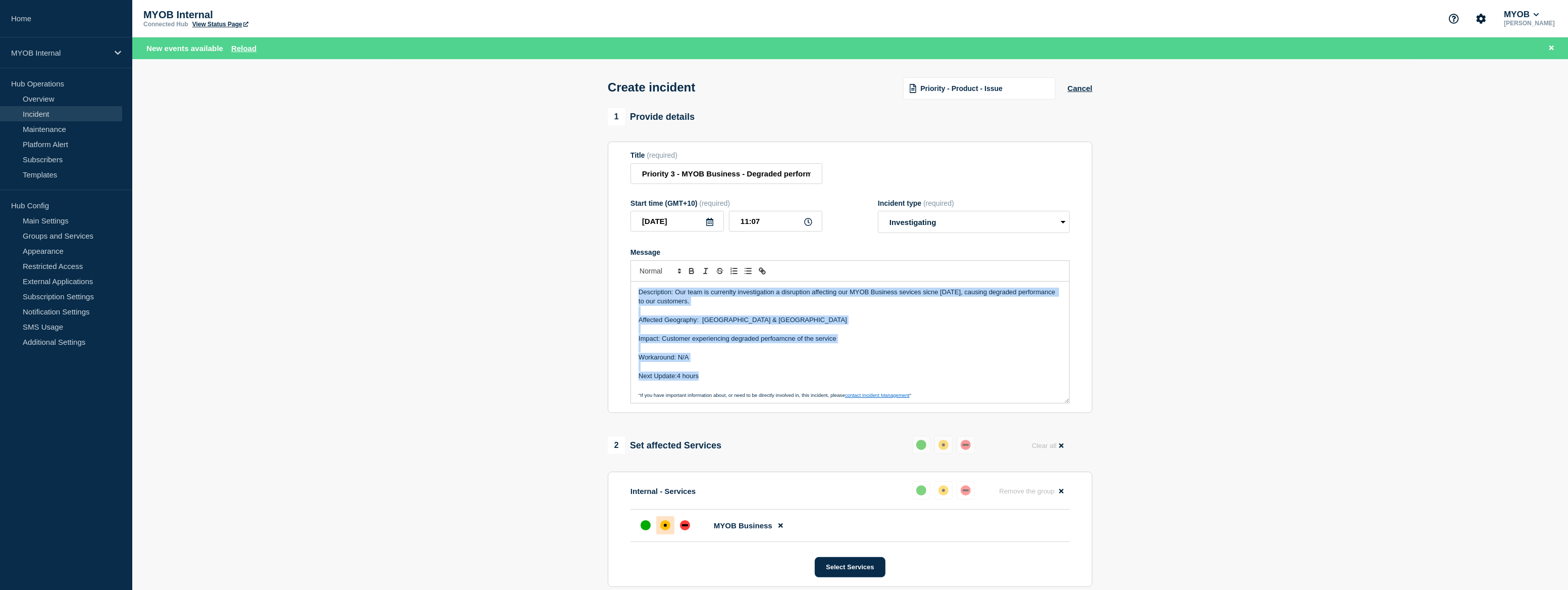
drag, startPoint x: 702, startPoint y: 377, endPoint x: 626, endPoint y: 289, distance: 116.3
click at [626, 289] on section "Title (required) Priority 3 - MYOB Business - Degraded performance of service S…" at bounding box center [850, 277] width 485 height 271
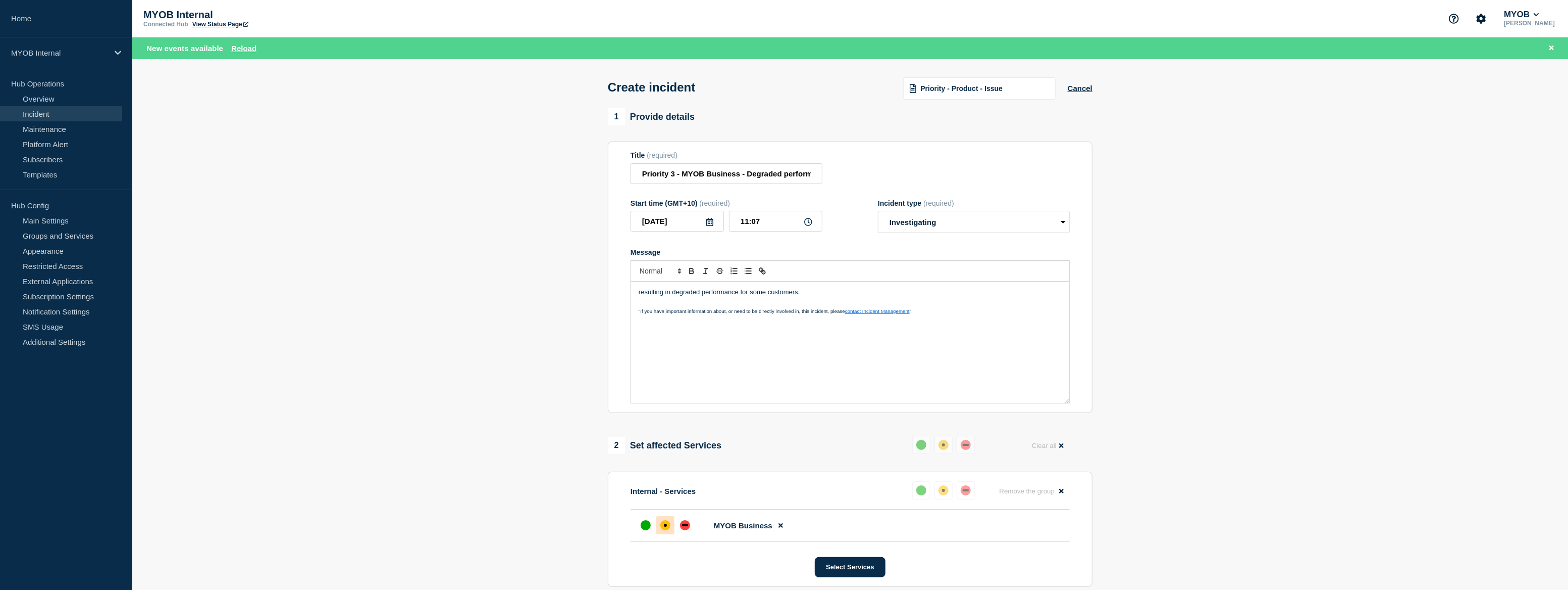
click at [742, 346] on div "resulting in degraded performance for some customers. "If you have important in…" at bounding box center [850, 342] width 438 height 121
drag, startPoint x: 803, startPoint y: 296, endPoint x: 633, endPoint y: 297, distance: 170.0
click at [633, 297] on div "resulting in degraded performance for some customers. "If you have important in…" at bounding box center [850, 342] width 438 height 121
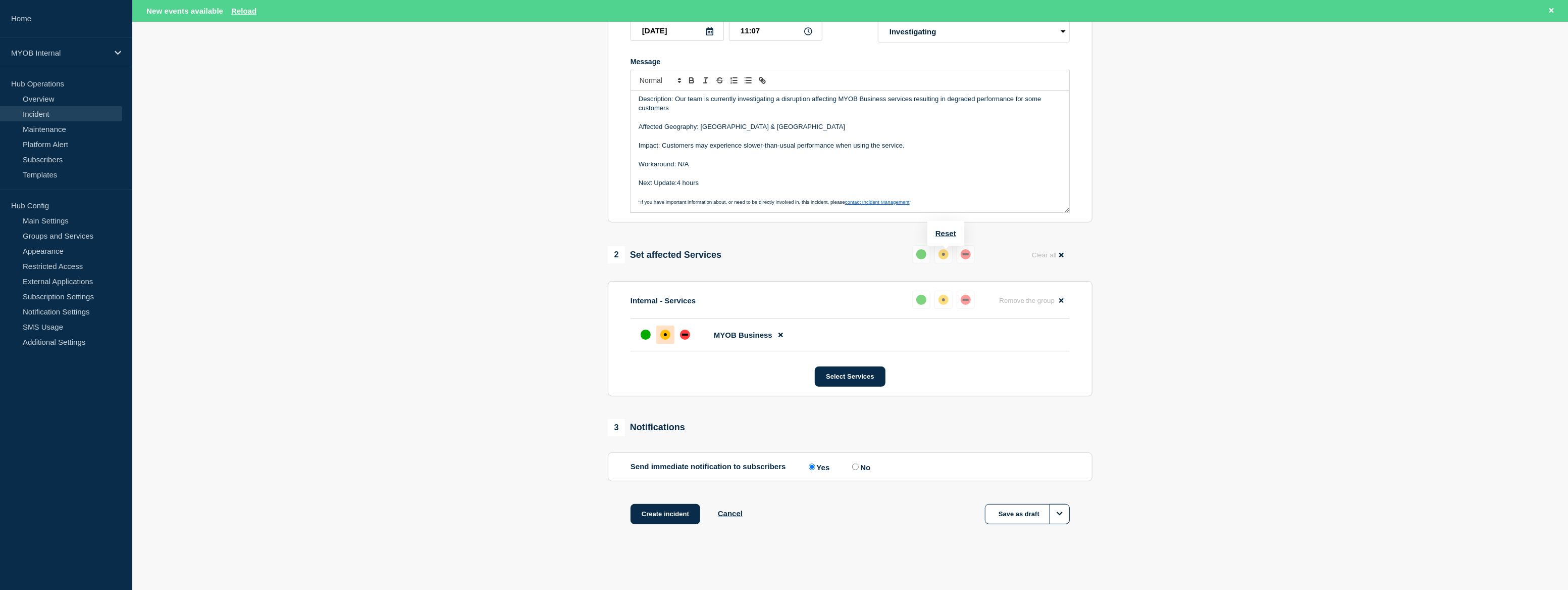
scroll to position [192, 0]
click at [645, 337] on div "up" at bounding box center [646, 334] width 10 height 10
click at [647, 338] on div "up" at bounding box center [646, 334] width 10 height 10
click at [676, 510] on button "Create incident" at bounding box center [665, 513] width 70 height 20
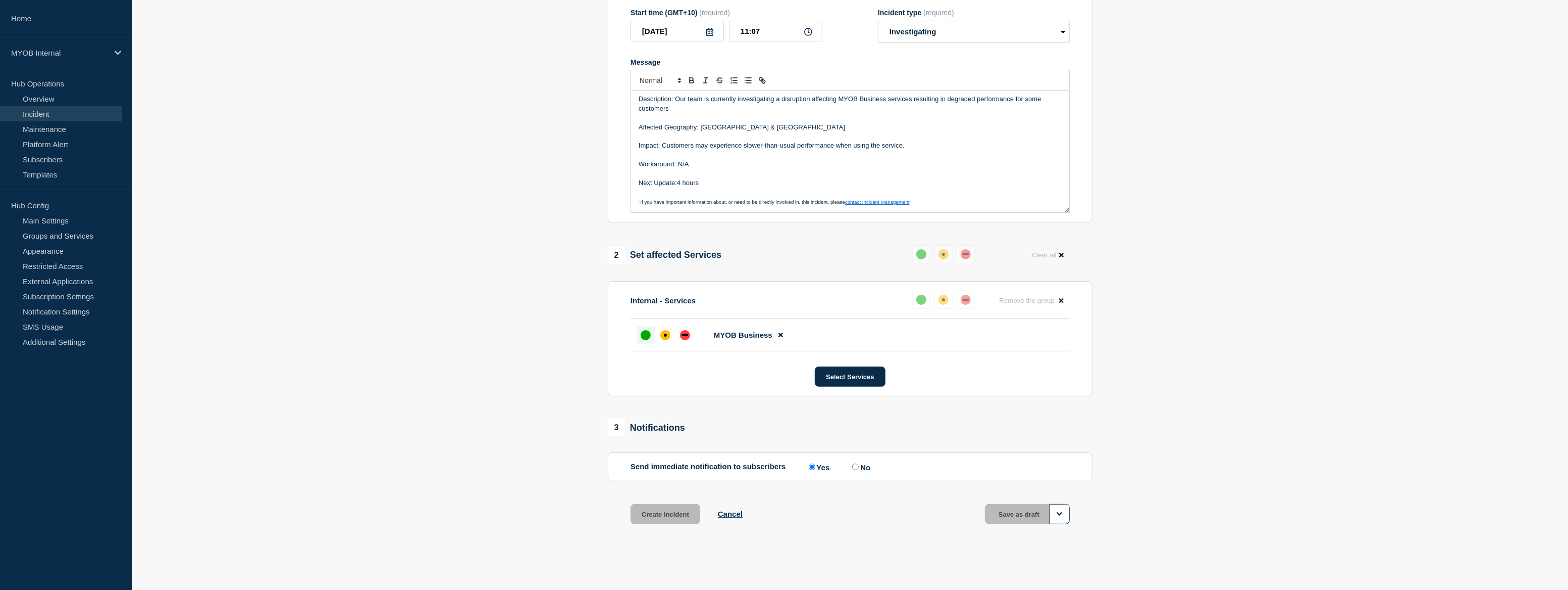
scroll to position [171, 0]
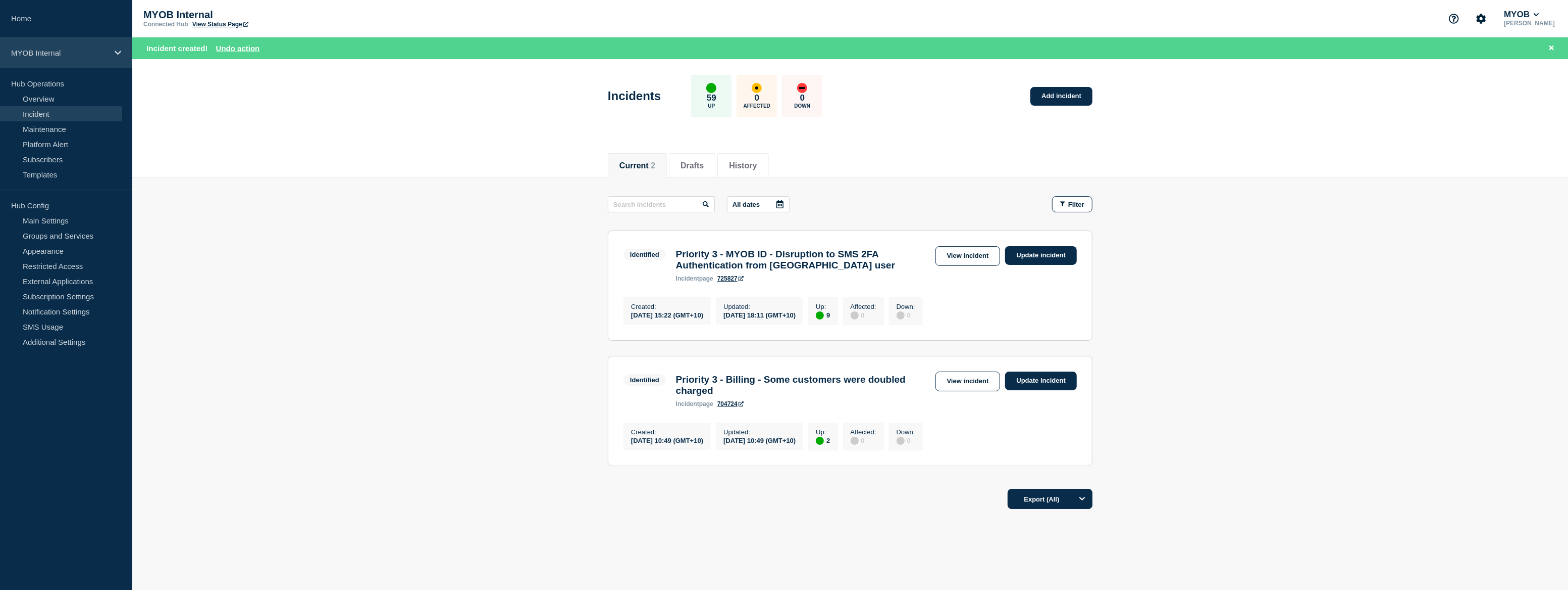
click at [64, 48] on p "MYOB Internal" at bounding box center [59, 53] width 97 height 9
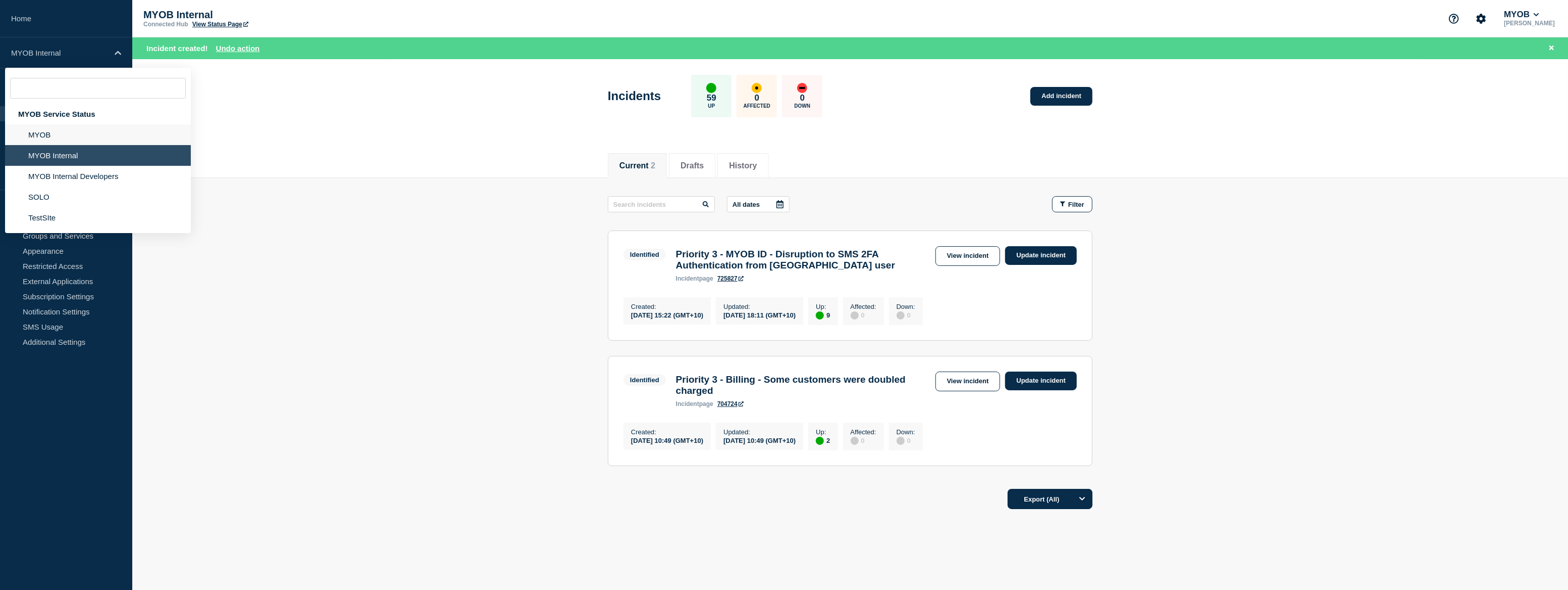
click at [60, 128] on li "MYOB" at bounding box center [98, 135] width 186 height 21
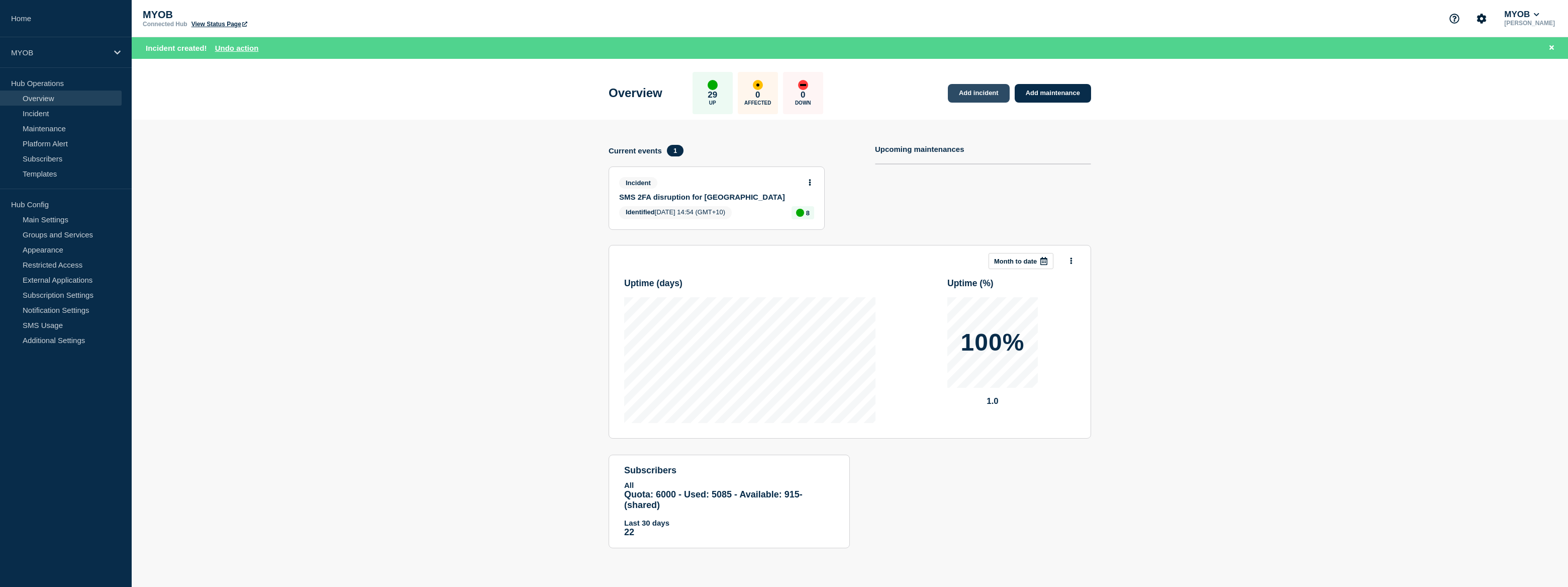
click at [982, 99] on link "Add incident" at bounding box center [979, 93] width 62 height 19
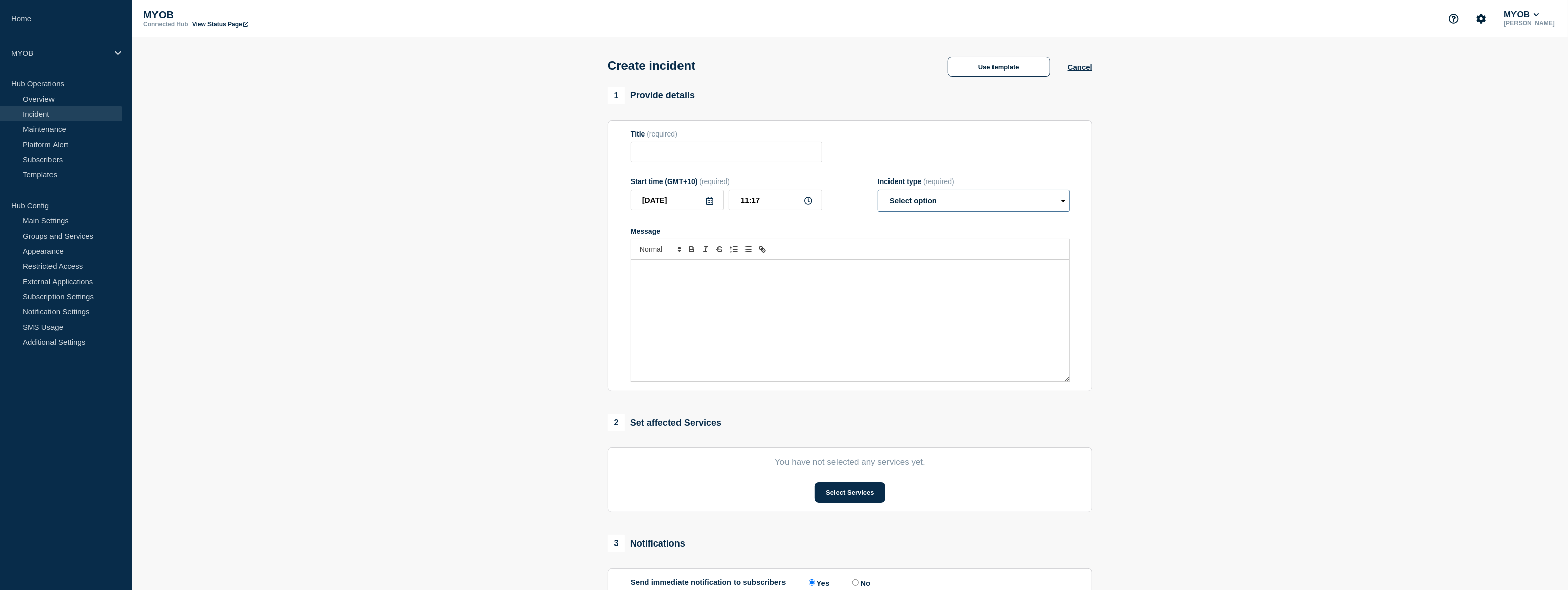
click at [979, 202] on select "Select option Investigating Identified Monitoring" at bounding box center [974, 201] width 192 height 22
click at [1016, 70] on button "Use template" at bounding box center [999, 66] width 103 height 20
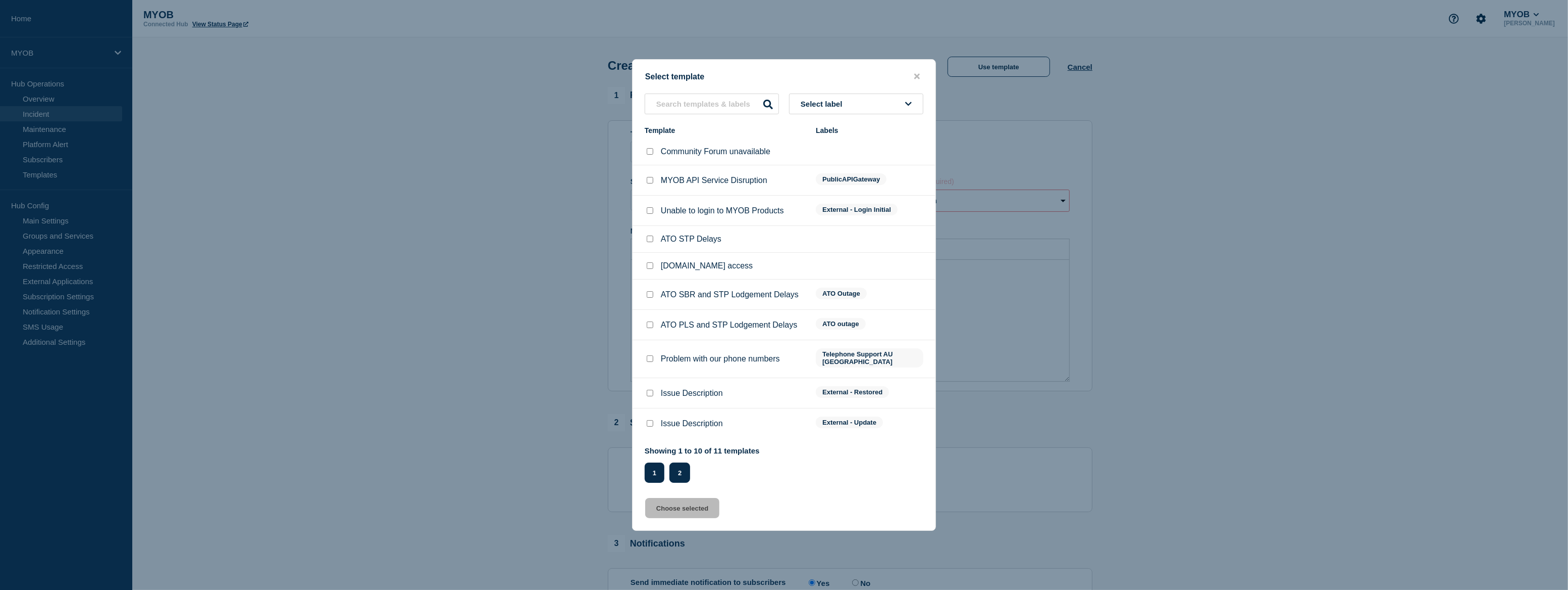
click at [682, 471] on button "2" at bounding box center [680, 472] width 21 height 20
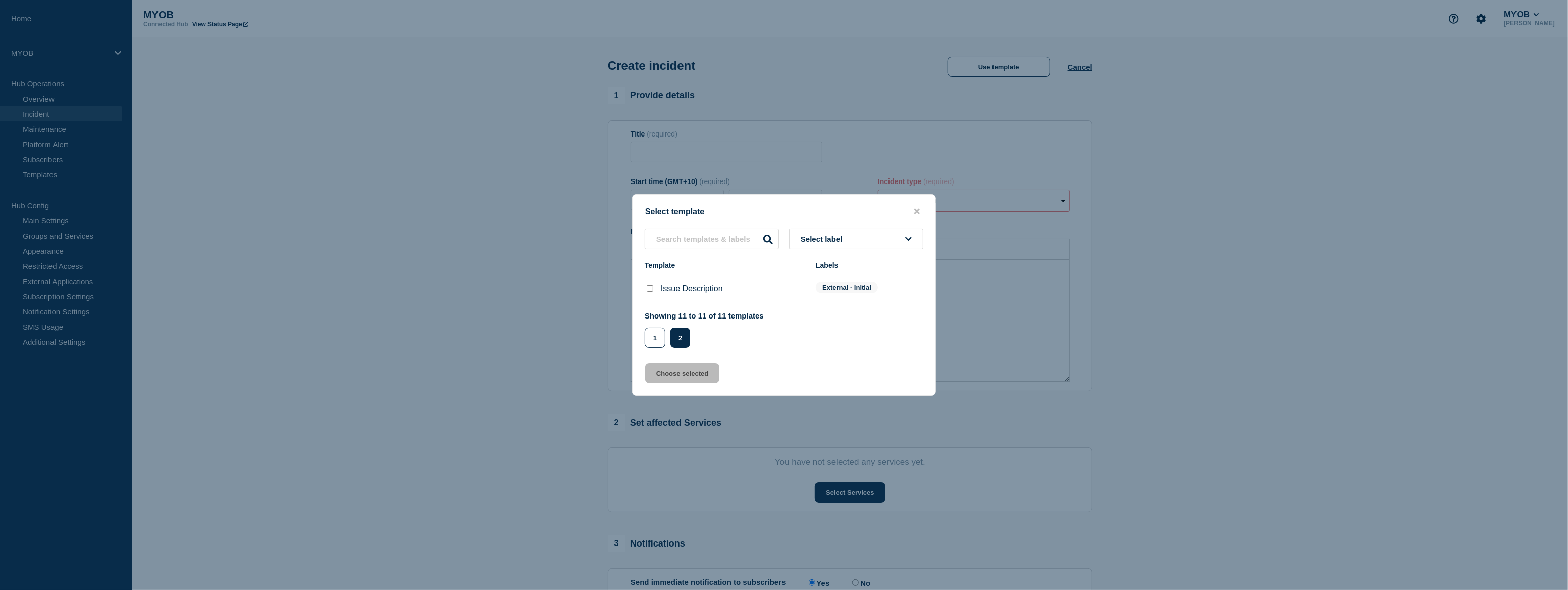
click at [652, 288] on input "Issue Description checkbox" at bounding box center [650, 288] width 7 height 7
checkbox input "true"
click at [697, 373] on button "Choose selected" at bounding box center [682, 373] width 74 height 20
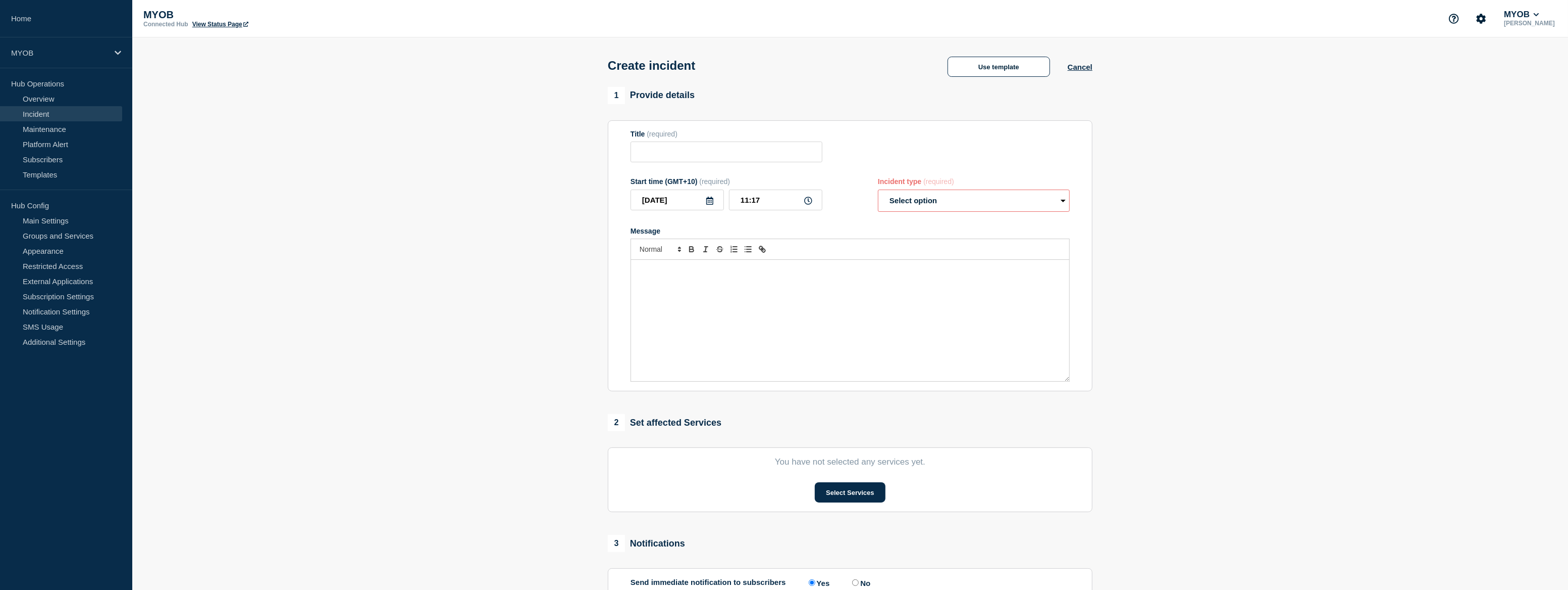
type input "Issue Description"
select select "investigating"
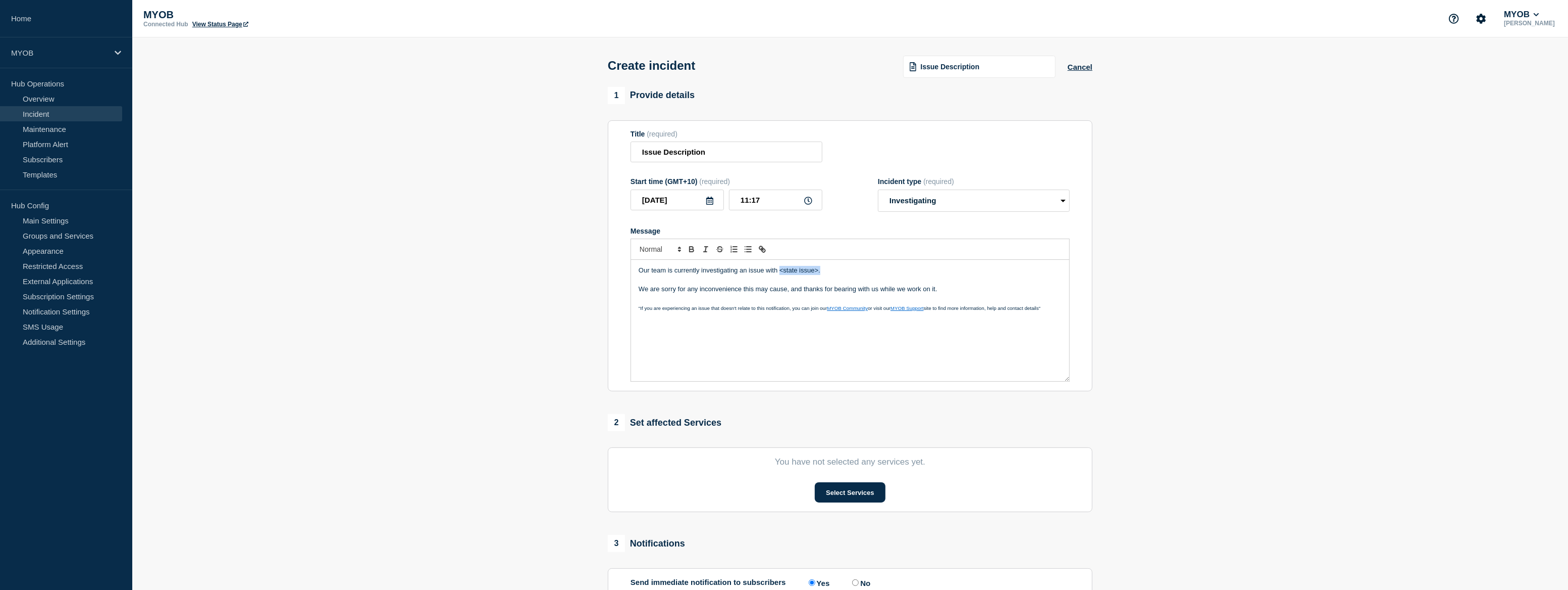
drag, startPoint x: 831, startPoint y: 275, endPoint x: 780, endPoint y: 273, distance: 51.0
click at [780, 273] on p "Our team is currently investigating an issue with <state issue>." at bounding box center [850, 270] width 423 height 9
click at [774, 275] on p "Our team is currently investigating an issue with" at bounding box center [850, 270] width 423 height 9
click at [879, 273] on p "Our team is currently investigating an issue cuasing slow perfomance of our MYO…" at bounding box center [850, 270] width 423 height 9
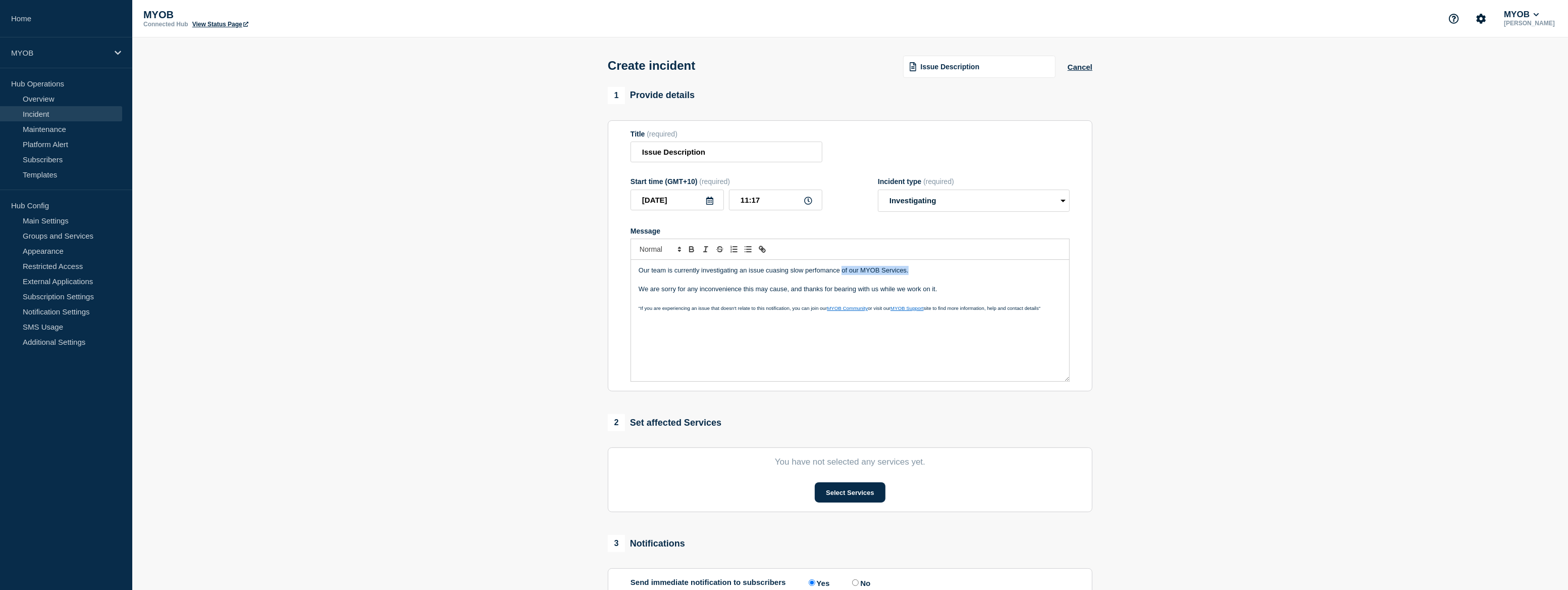
drag, startPoint x: 914, startPoint y: 273, endPoint x: 843, endPoint y: 274, distance: 71.0
click at [843, 274] on p "Our team is currently investigating an issue cuasing slow perfomance of our MYO…" at bounding box center [850, 270] width 423 height 9
drag, startPoint x: 904, startPoint y: 293, endPoint x: 626, endPoint y: 271, distance: 278.9
click at [626, 271] on section "Title (required) Issue Description Start time (GMT+10) (required) [DATE] 11:17 …" at bounding box center [850, 256] width 485 height 271
copy div "Our team is currently investigating an issue cuasing slow perfomance We are sor…"
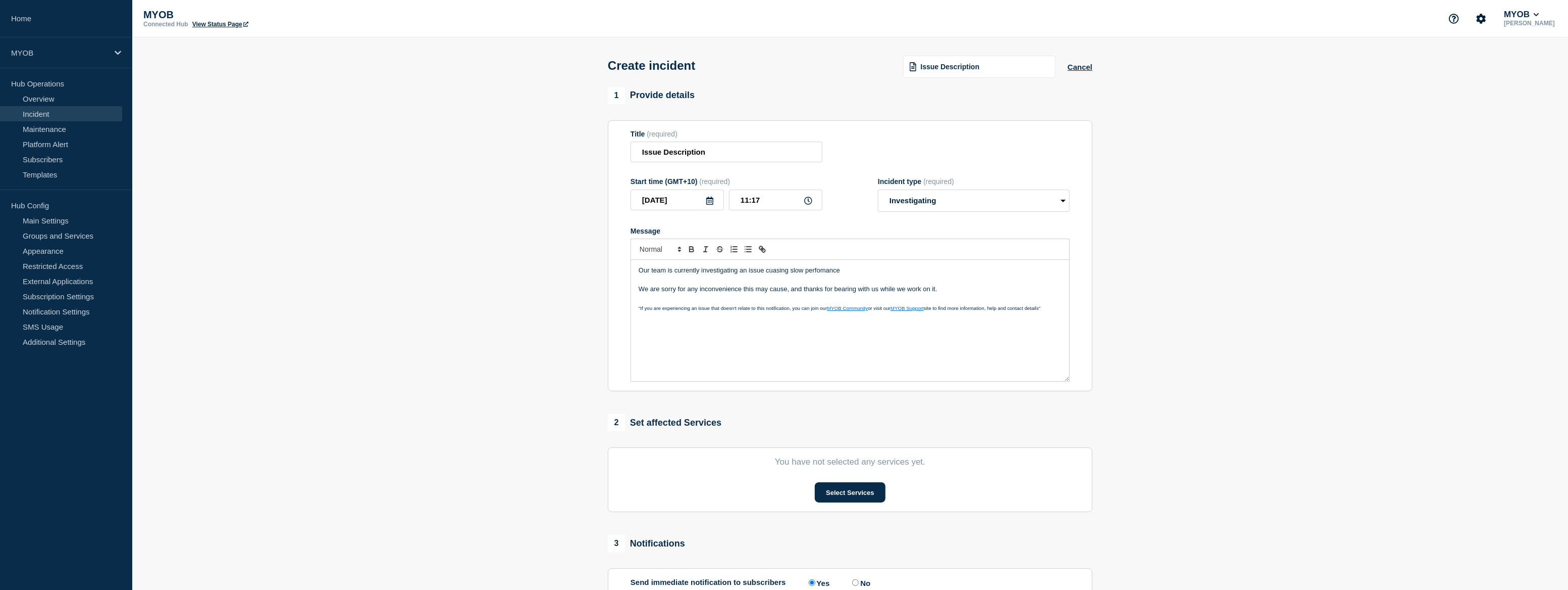
click at [900, 271] on p "Our team is currently investigating an issue cuasing slow perfomance" at bounding box center [850, 270] width 423 height 9
drag, startPoint x: 949, startPoint y: 291, endPoint x: 599, endPoint y: 260, distance: 351.4
click at [599, 260] on section "1 Provide details Title (required) Issue Description Start time (GMT+10) (requi…" at bounding box center [850, 376] width 1436 height 578
click at [871, 495] on button "Select Services" at bounding box center [850, 492] width 70 height 20
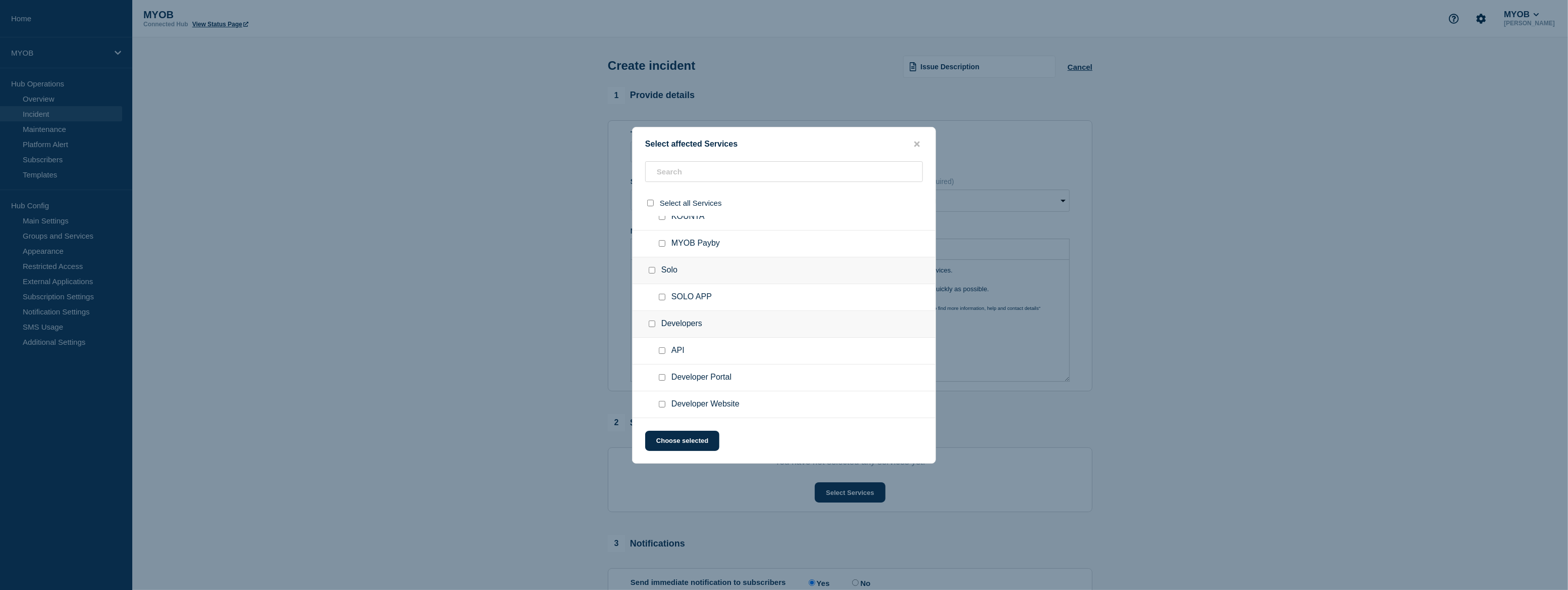
scroll to position [770, 0]
click at [704, 175] on input "text" at bounding box center [784, 171] width 278 height 21
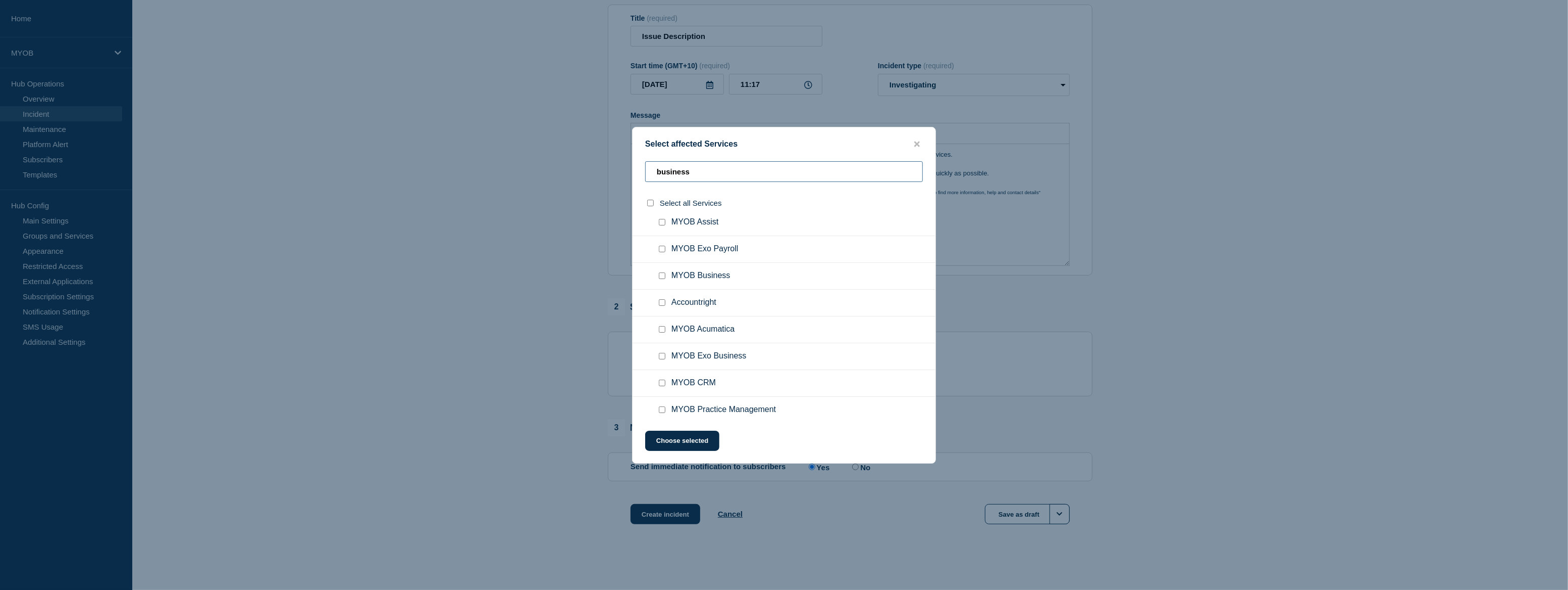
scroll to position [31, 0]
type input "business"
click at [664, 278] on input "MYOB Business checkbox" at bounding box center [662, 279] width 7 height 7
checkbox input "true"
click at [700, 442] on button "Choose selected" at bounding box center [682, 440] width 74 height 20
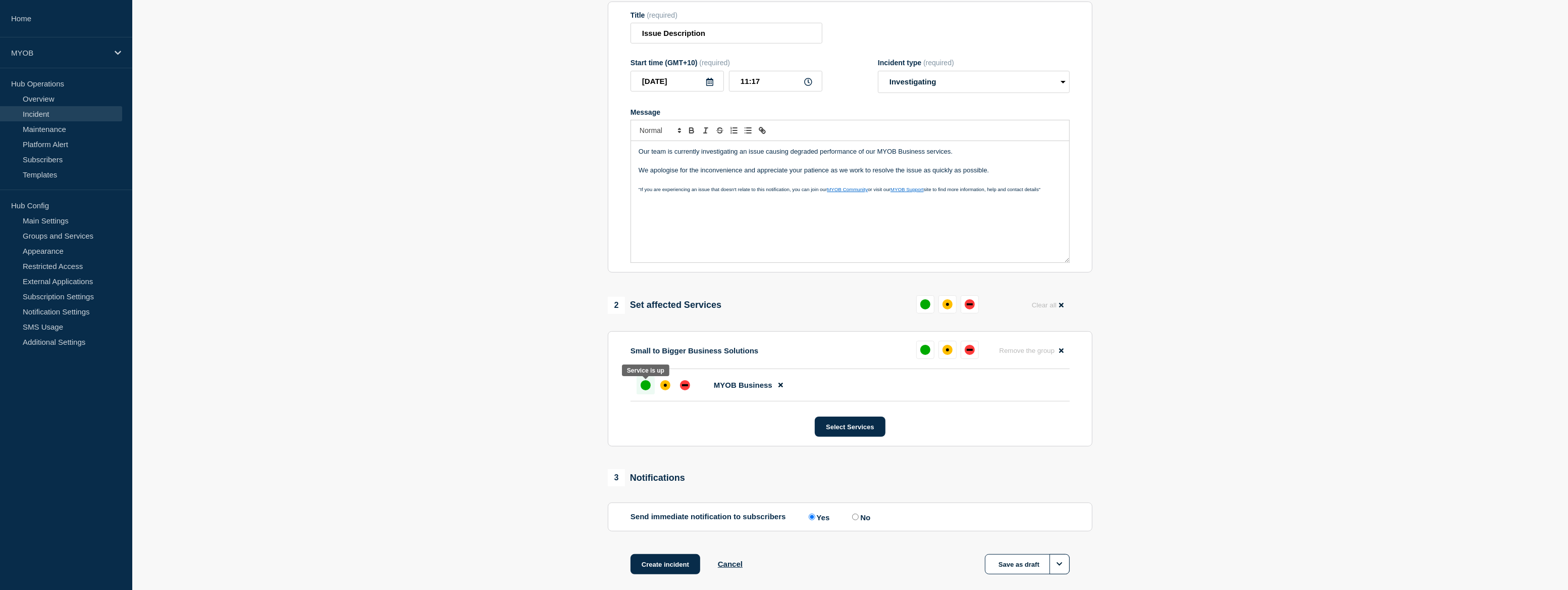
click at [638, 387] on div at bounding box center [646, 385] width 18 height 18
drag, startPoint x: 730, startPoint y: 35, endPoint x: 607, endPoint y: 28, distance: 123.2
click at [607, 28] on div "1 Provide details Title (required) Issue Description Start time (GMT+10) (requi…" at bounding box center [851, 284] width 497 height 632
type input "MYOB Business degraded performance"
click at [1207, 189] on section "1 Provide details Title (required) MYOB Business degraded performance Start tim…" at bounding box center [850, 284] width 1436 height 632
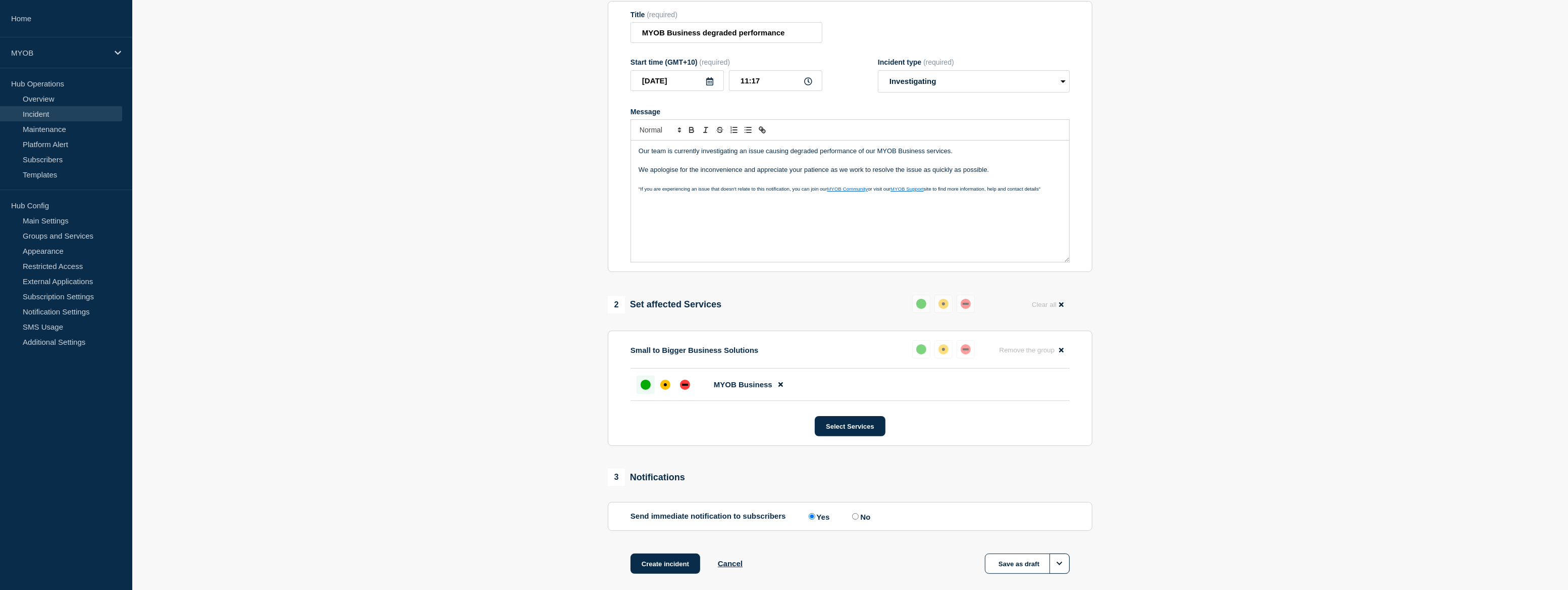
scroll to position [171, 0]
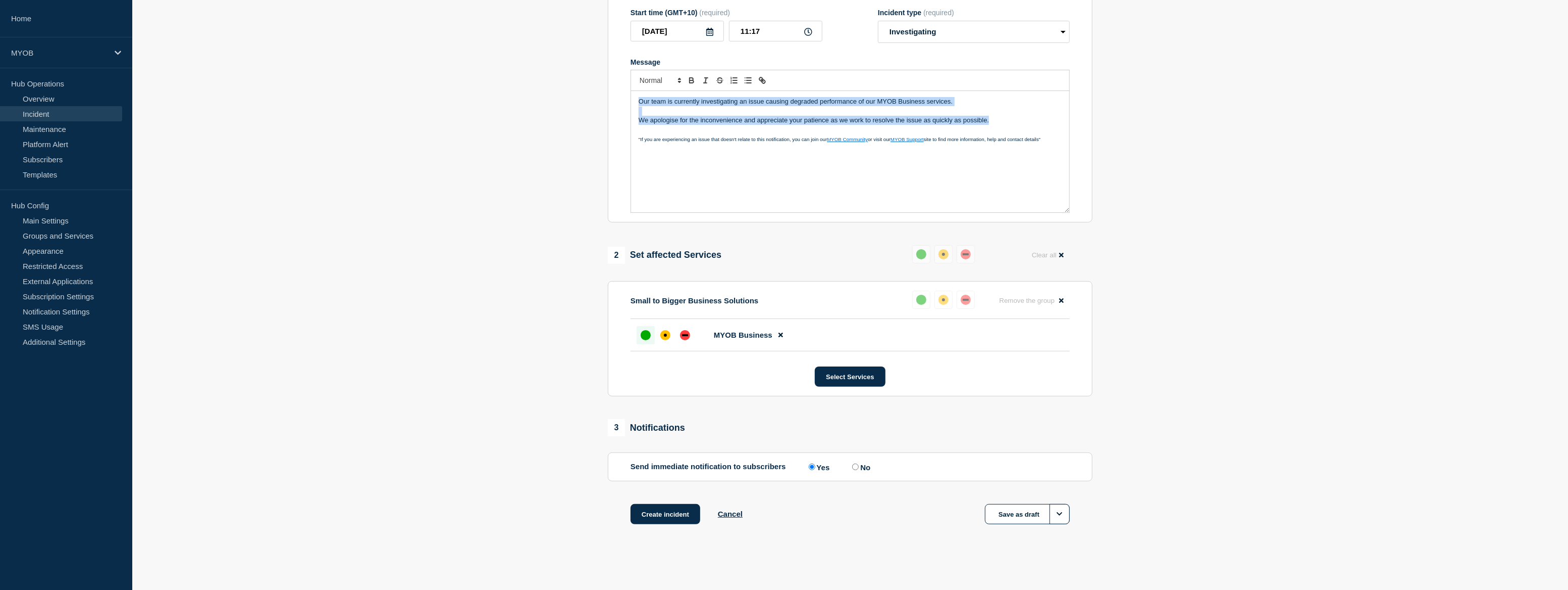
drag, startPoint x: 950, startPoint y: 122, endPoint x: 621, endPoint y: 98, distance: 329.9
click at [621, 98] on section "Title (required) MYOB Business degraded performance Start time (GMT+10) (requir…" at bounding box center [850, 87] width 485 height 271
copy div "Our team is currently investigating an issue causing degraded performance of ou…"
click at [670, 512] on button "Create incident" at bounding box center [665, 513] width 70 height 20
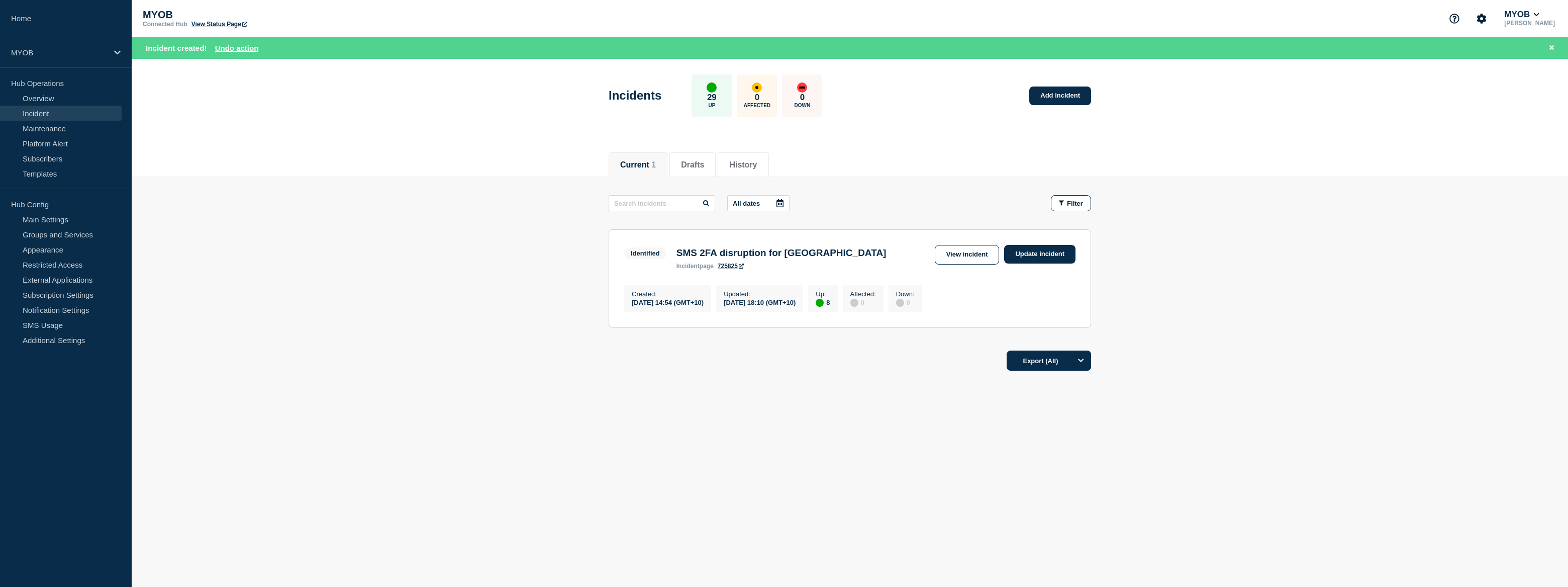
click at [387, 471] on body "Home MYOB Hub Operations Overview Incident Maintenance Platform Alert Subscribe…" at bounding box center [784, 294] width 1568 height 587
click at [223, 26] on link "View Status Page" at bounding box center [220, 24] width 56 height 7
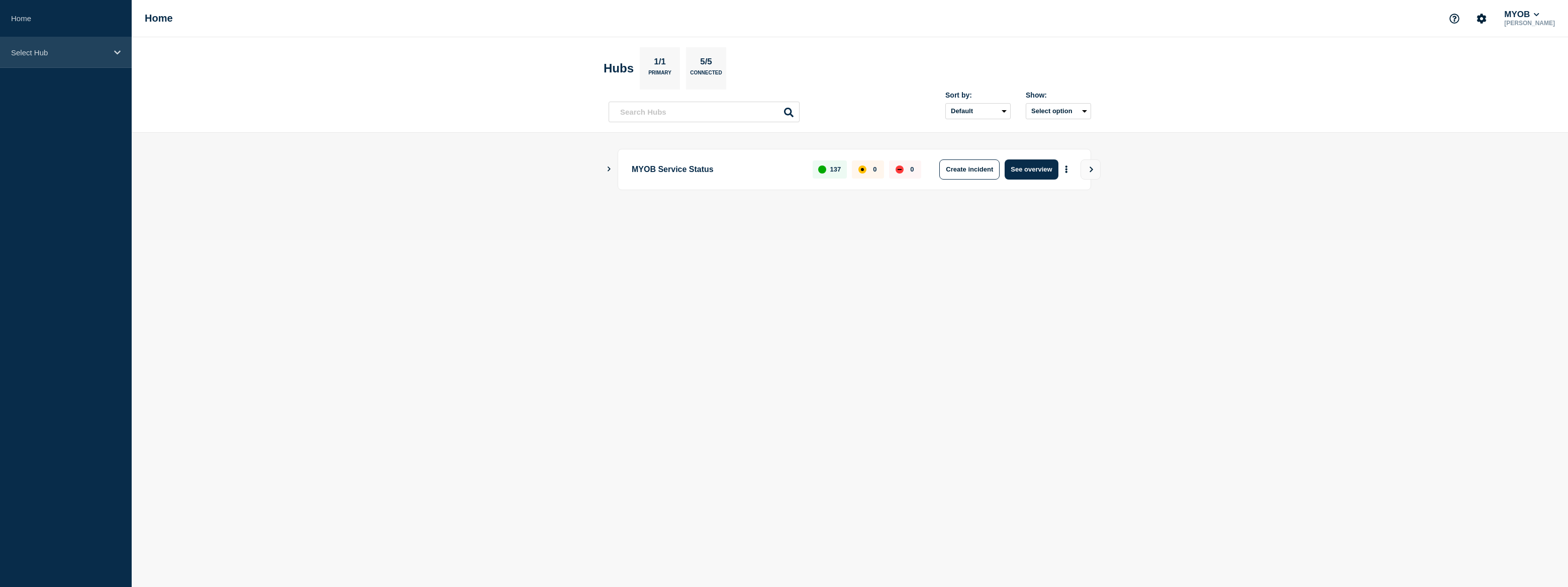
click at [81, 59] on div "Select Hub" at bounding box center [66, 52] width 131 height 30
click at [80, 54] on p "Select Hub" at bounding box center [59, 52] width 97 height 9
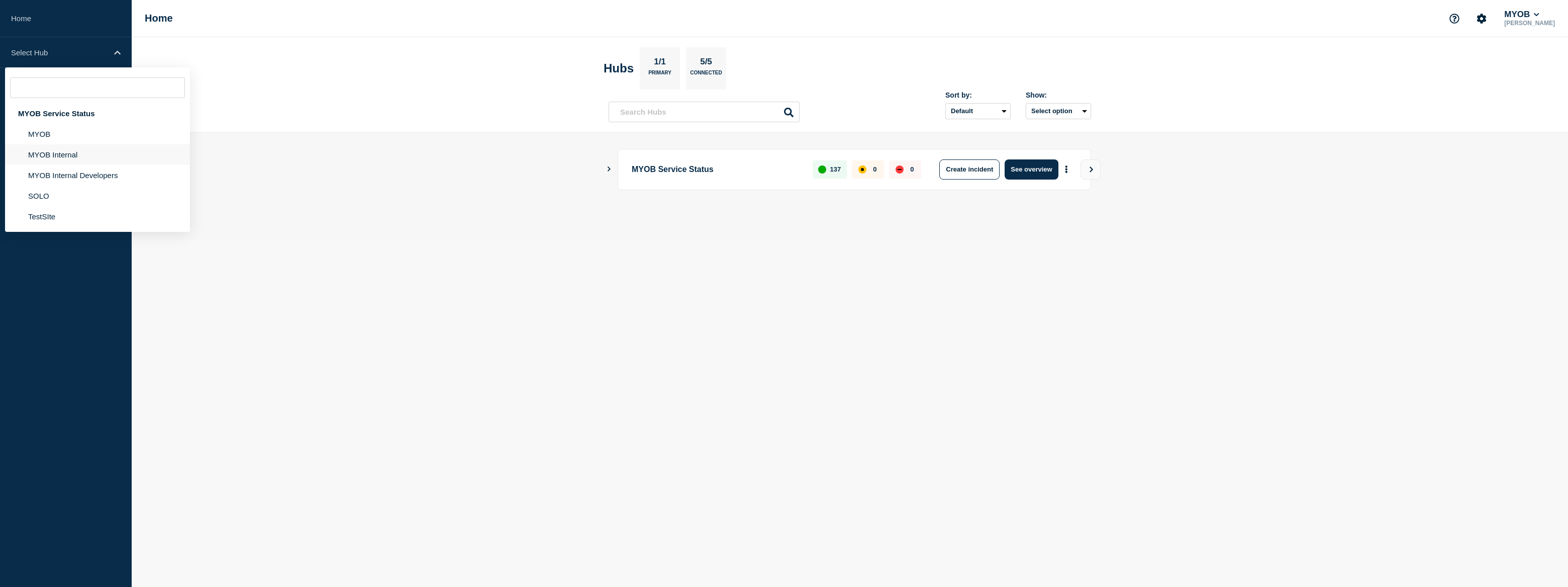
click at [65, 152] on li "MYOB Internal" at bounding box center [97, 155] width 185 height 21
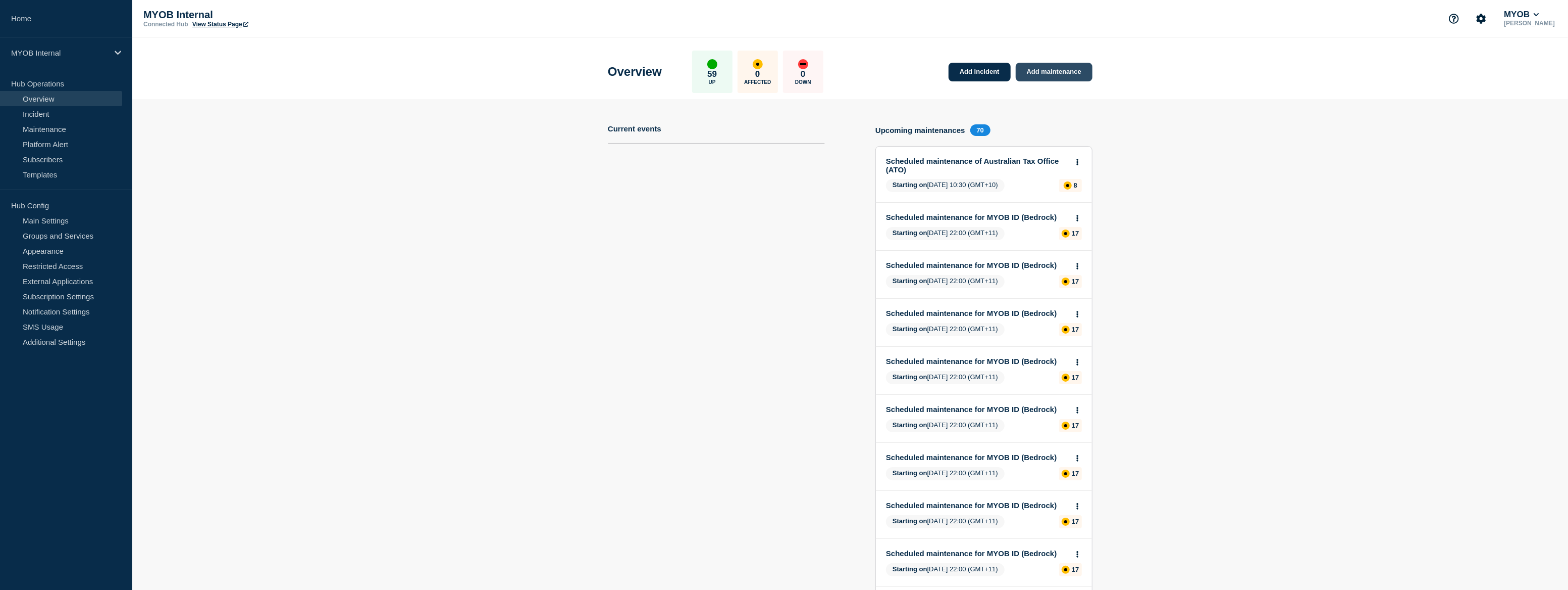
click at [1033, 65] on link "Add maintenance" at bounding box center [1054, 72] width 76 height 19
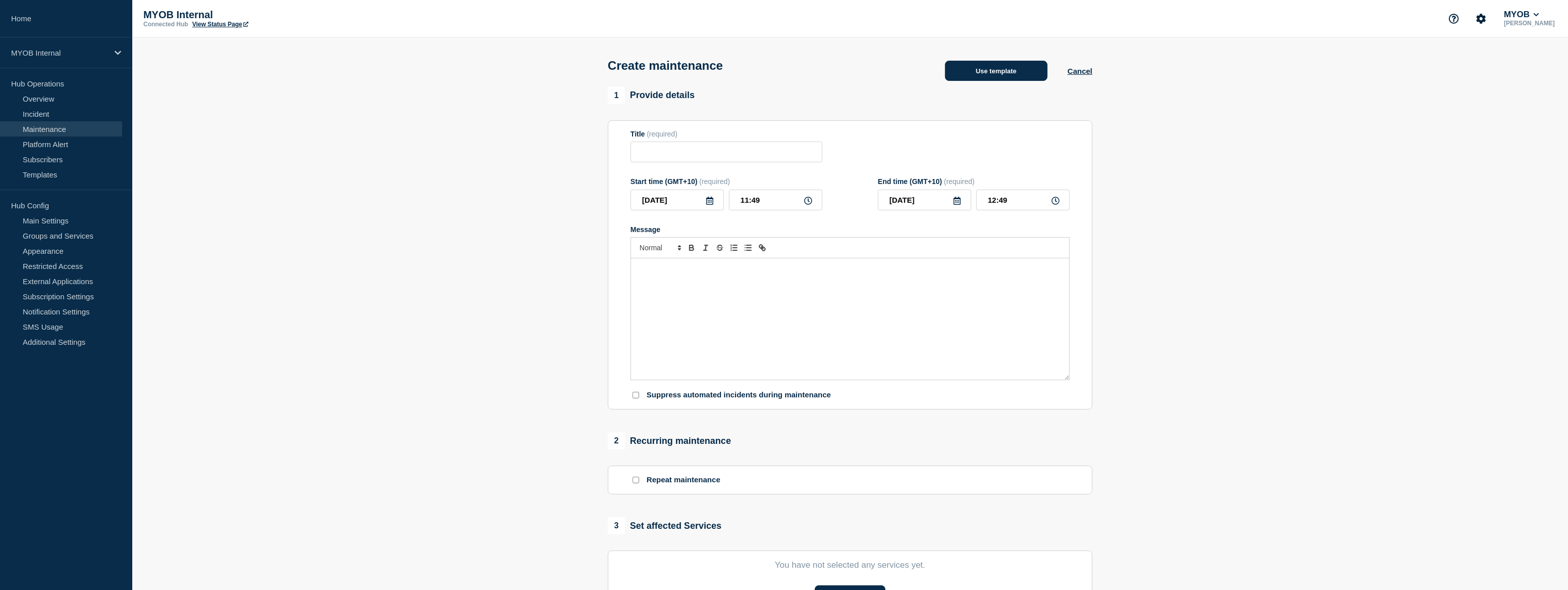
click at [985, 76] on button "Use template" at bounding box center [997, 70] width 103 height 20
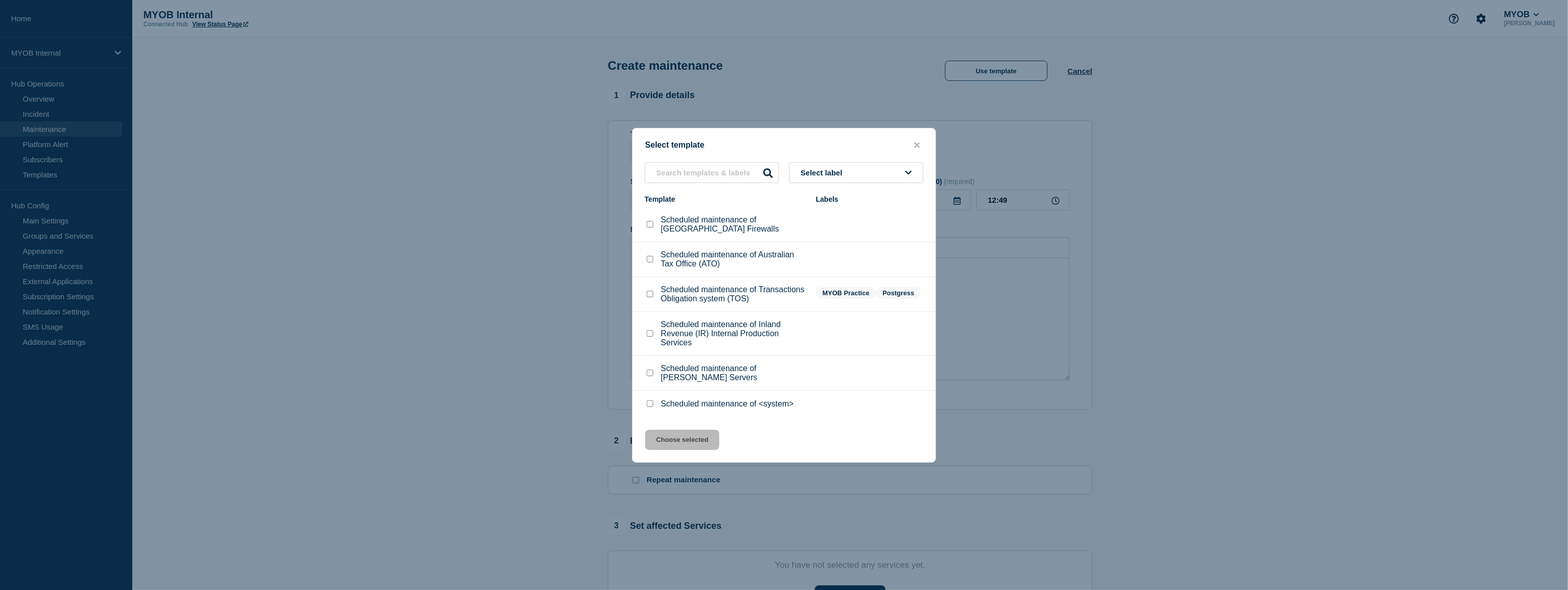
click at [653, 333] on input "Scheduled maintenance of Inland Revenue (IR) Internal Production Services check…" at bounding box center [650, 333] width 7 height 7
checkbox input "true"
click at [707, 444] on button "Choose selected" at bounding box center [682, 439] width 74 height 20
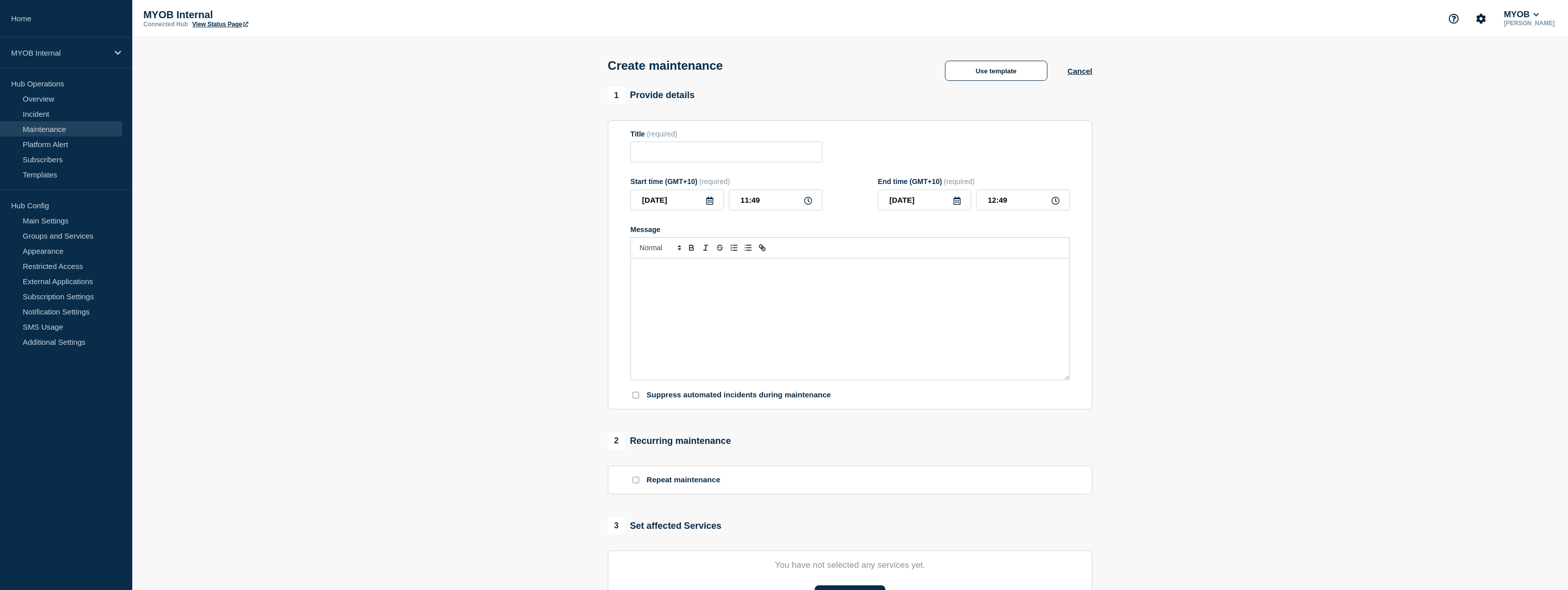
type input "Scheduled maintenance of Inland Revenue (IR) Internal Production Services"
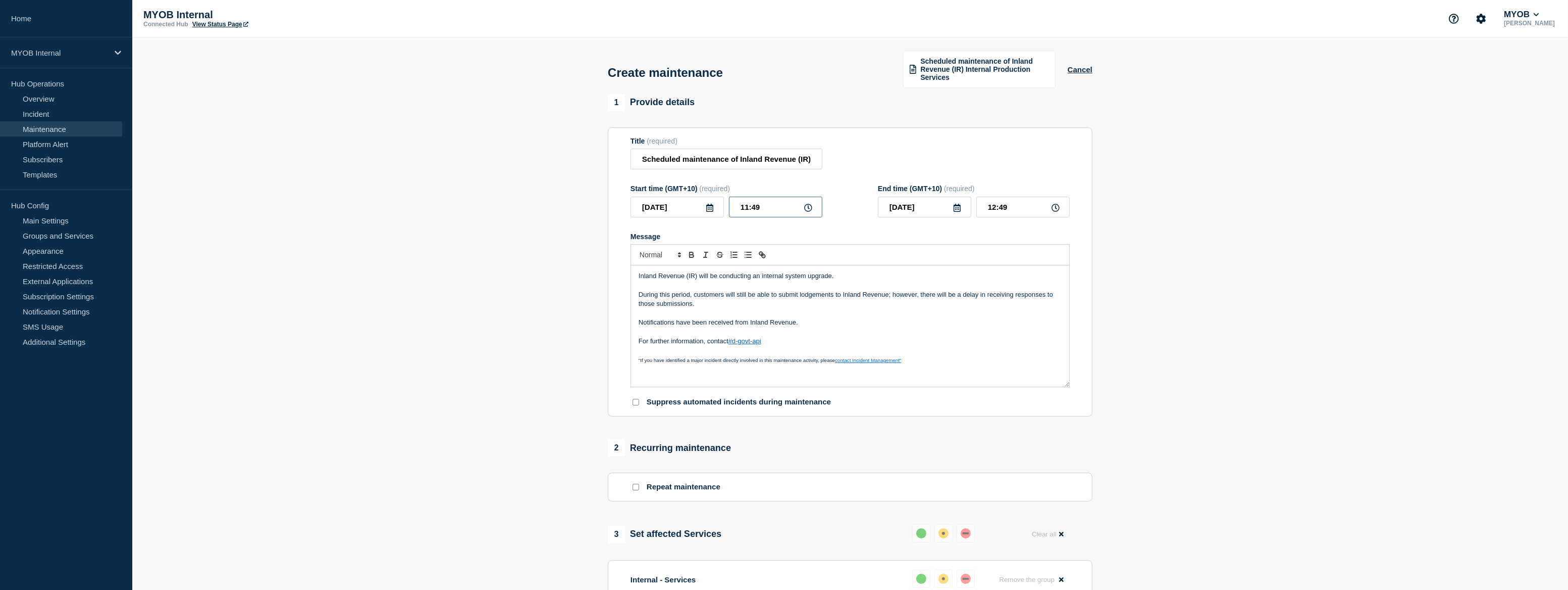
click at [780, 210] on input "11:49" at bounding box center [775, 207] width 94 height 21
click at [779, 210] on input "11:49" at bounding box center [775, 207] width 94 height 21
type input "07:30"
type input "08:30"
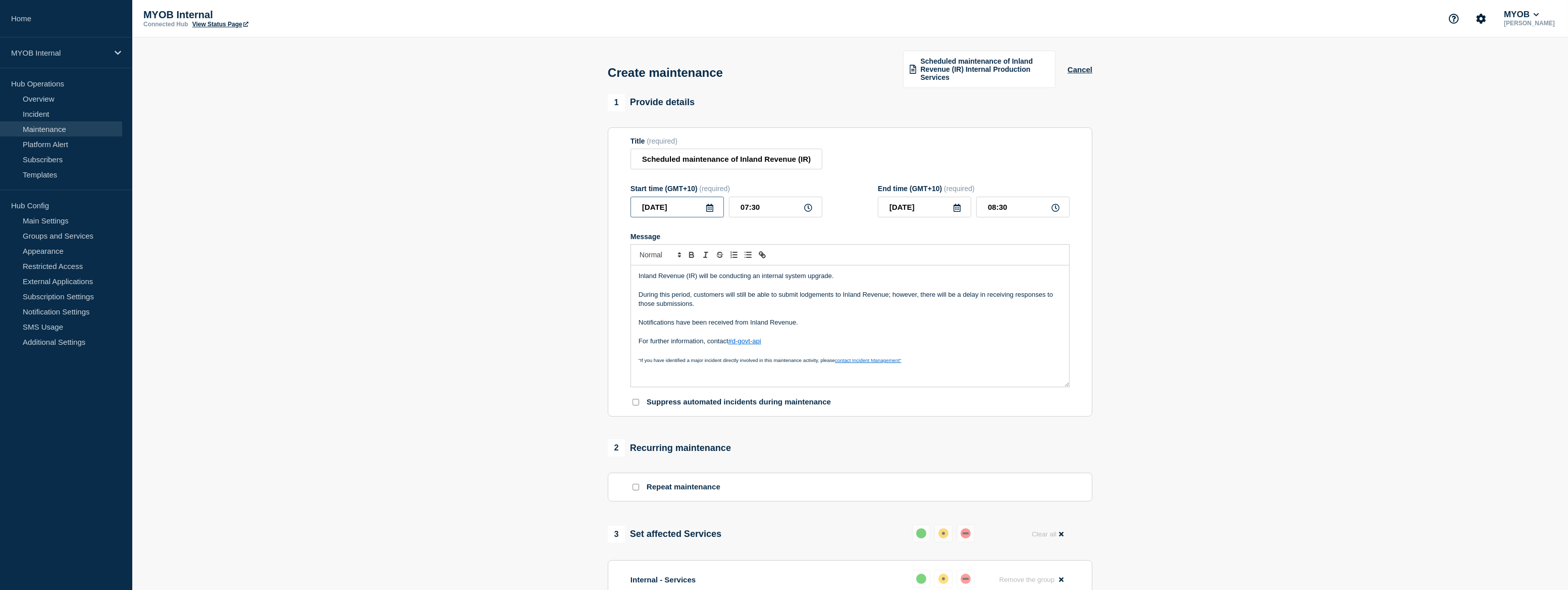
click at [716, 205] on input "[DATE]" at bounding box center [677, 207] width 94 height 21
click at [710, 208] on icon at bounding box center [710, 207] width 7 height 8
click at [711, 209] on icon at bounding box center [709, 207] width 8 height 8
click at [746, 269] on div "4" at bounding box center [745, 267] width 14 height 14
type input "[DATE]"
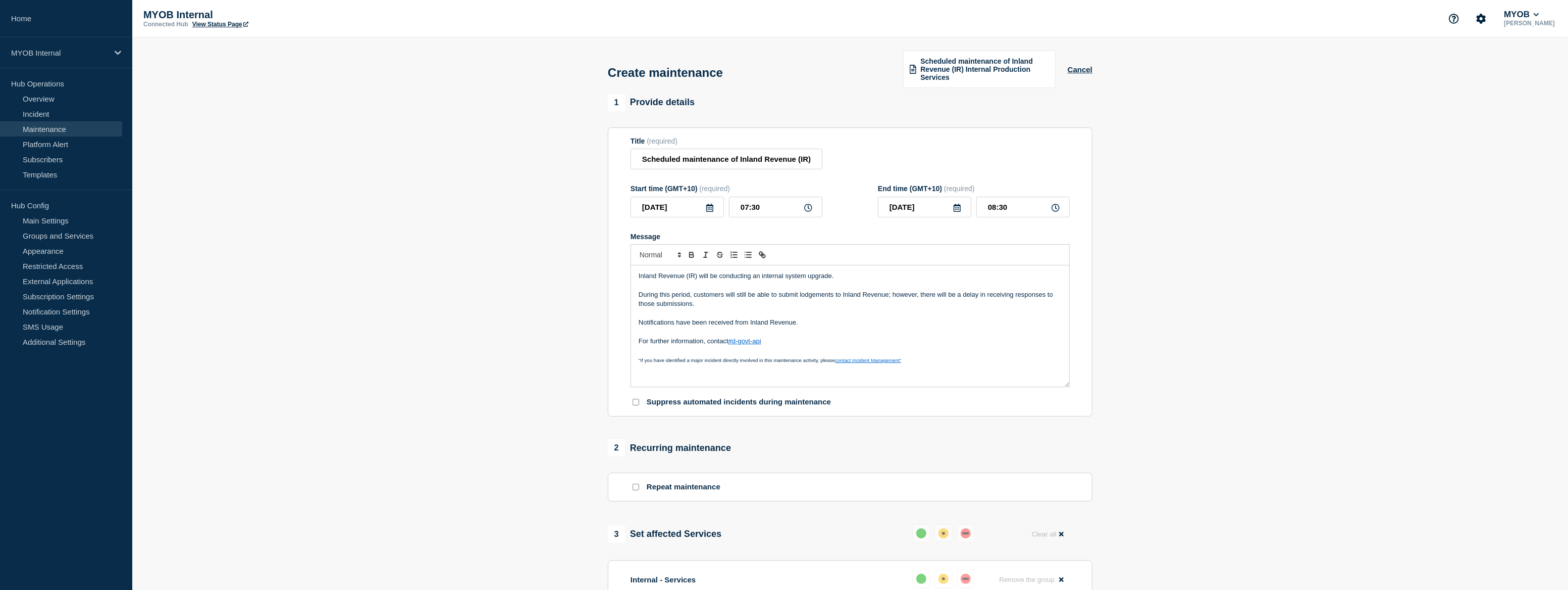
click at [960, 207] on icon at bounding box center [958, 207] width 7 height 8
click at [893, 285] on div "5" at bounding box center [890, 283] width 14 height 14
type input "[DATE]"
click at [991, 207] on input "08:30" at bounding box center [1023, 207] width 94 height 21
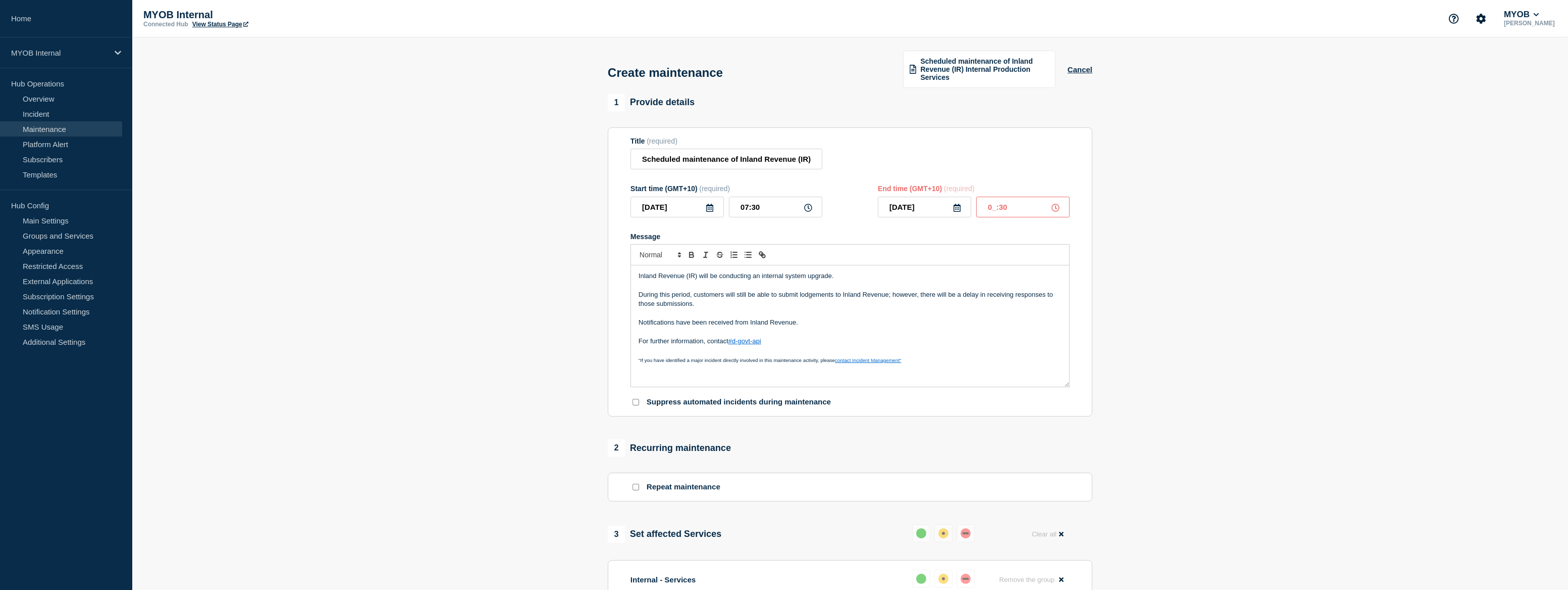
type input "02:30"
click at [1273, 299] on section "1 Provide details Title (required) Scheduled maintenance of Inland Revenue (IR)…" at bounding box center [850, 600] width 1436 height 1013
drag, startPoint x: 816, startPoint y: 324, endPoint x: 636, endPoint y: 328, distance: 180.0
click at [636, 328] on div "Inland Revenue (IR) will be conducting an internal system upgrade. During this …" at bounding box center [850, 326] width 438 height 121
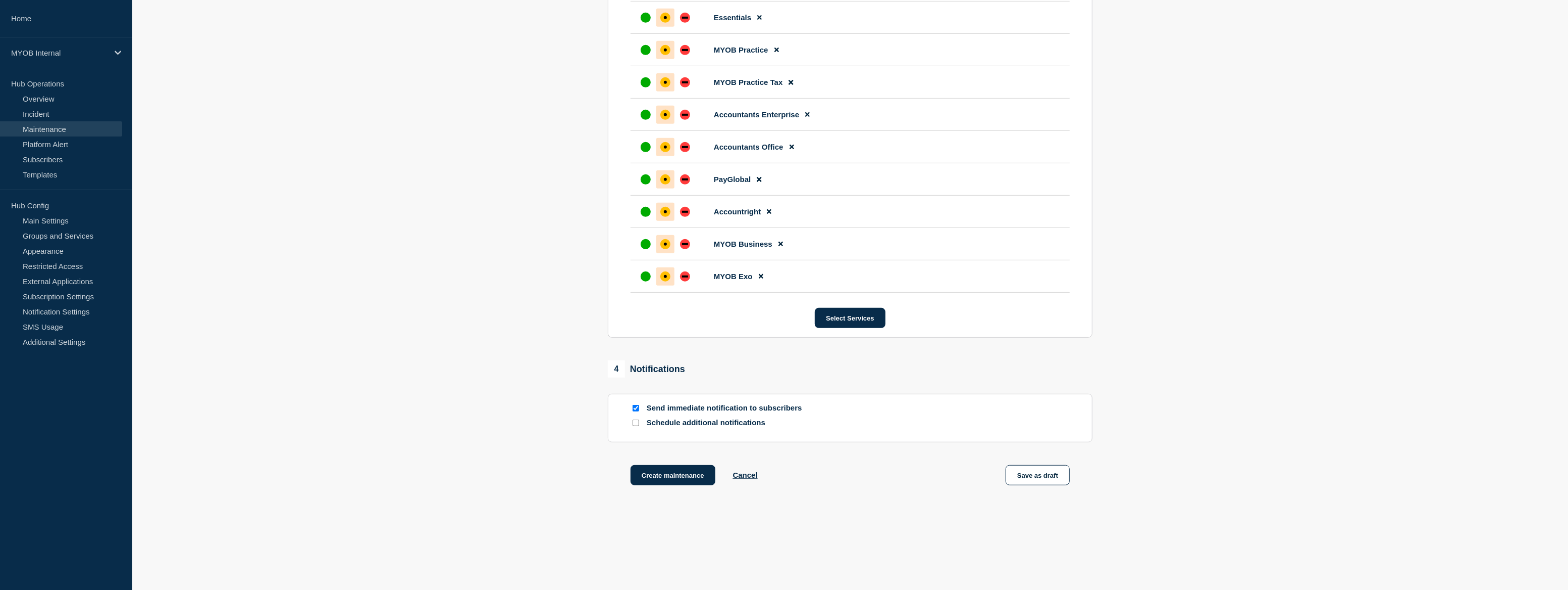
scroll to position [605, 0]
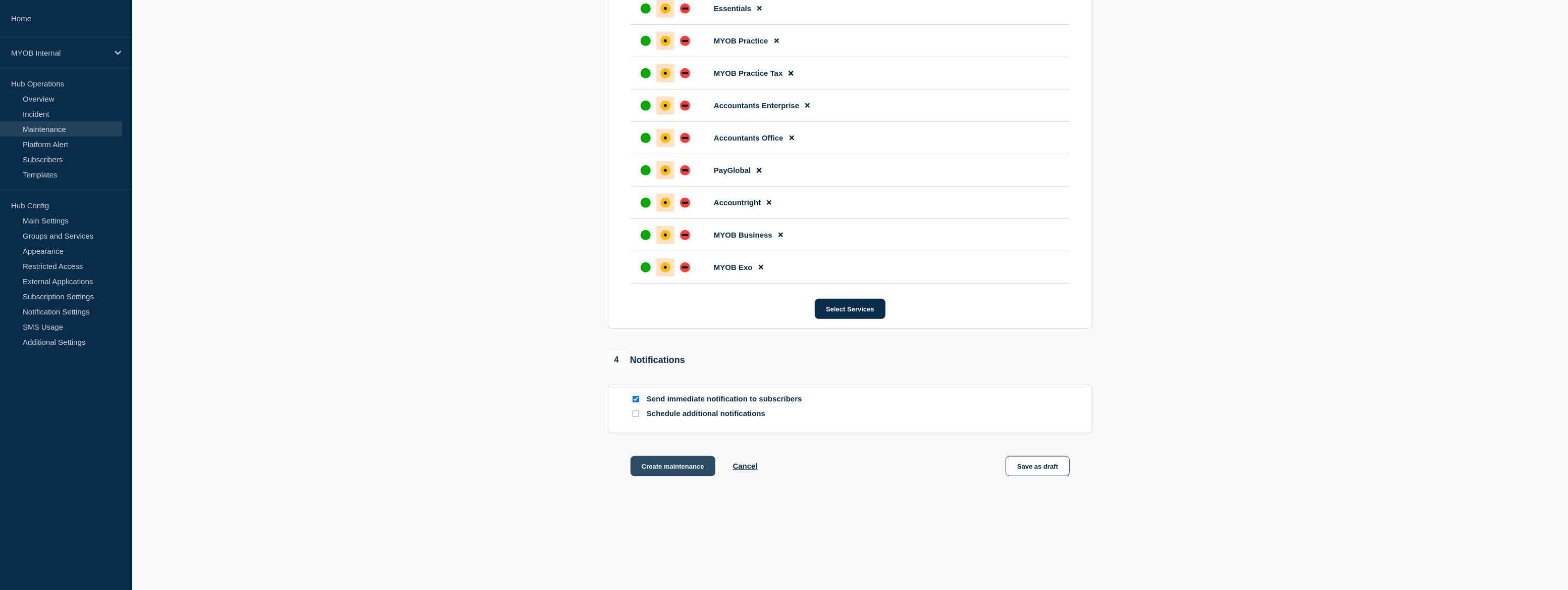
click at [697, 459] on button "Create maintenance" at bounding box center [673, 466] width 85 height 20
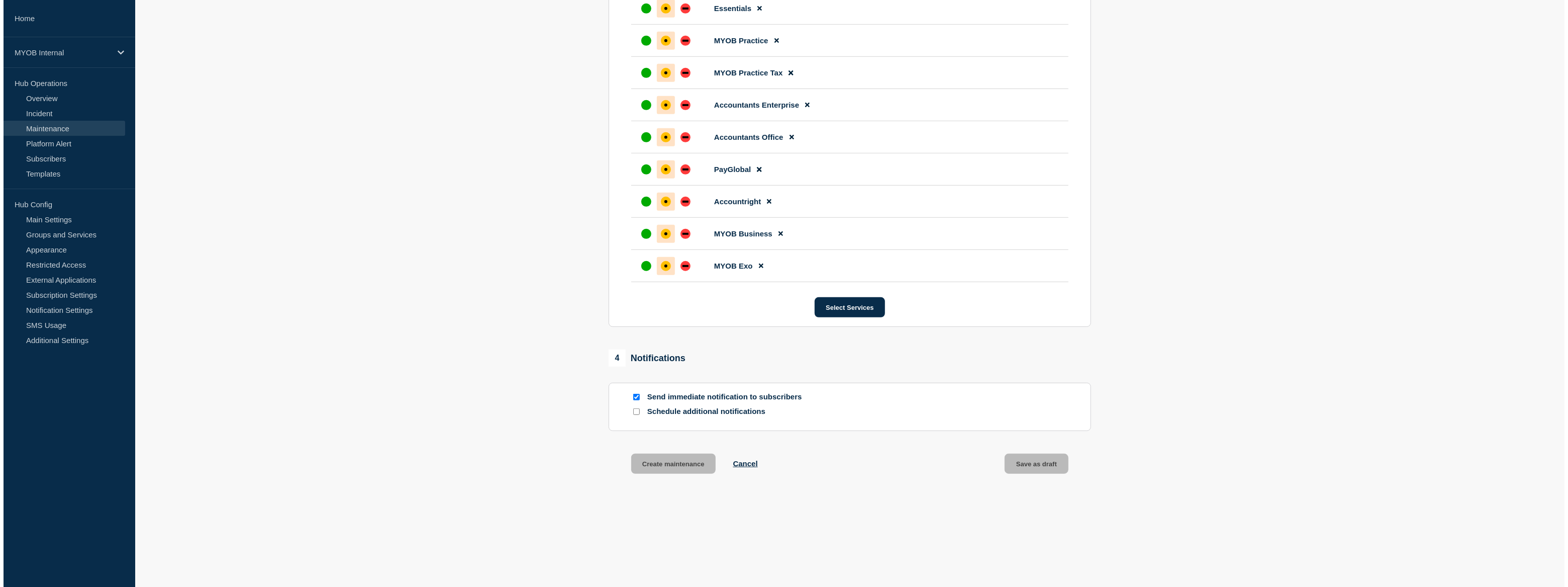
scroll to position [0, 0]
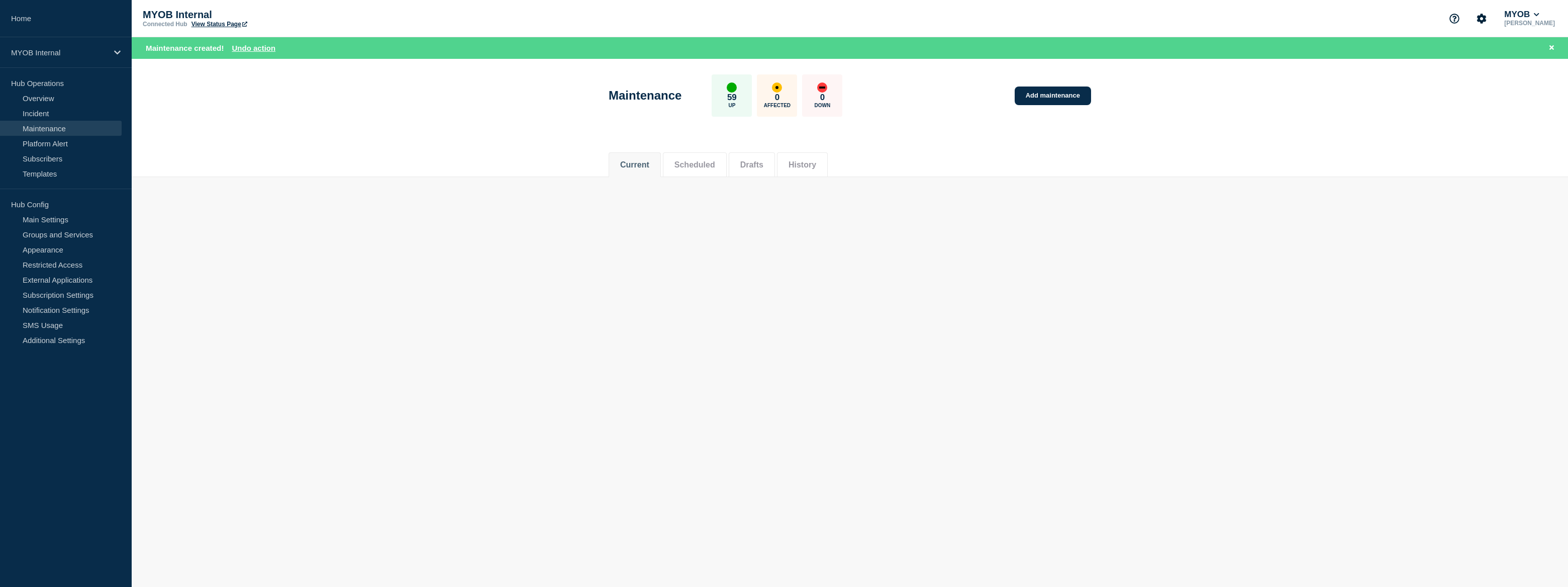
click at [220, 21] on link "View Status Page" at bounding box center [220, 24] width 56 height 7
